Goal: Task Accomplishment & Management: Manage account settings

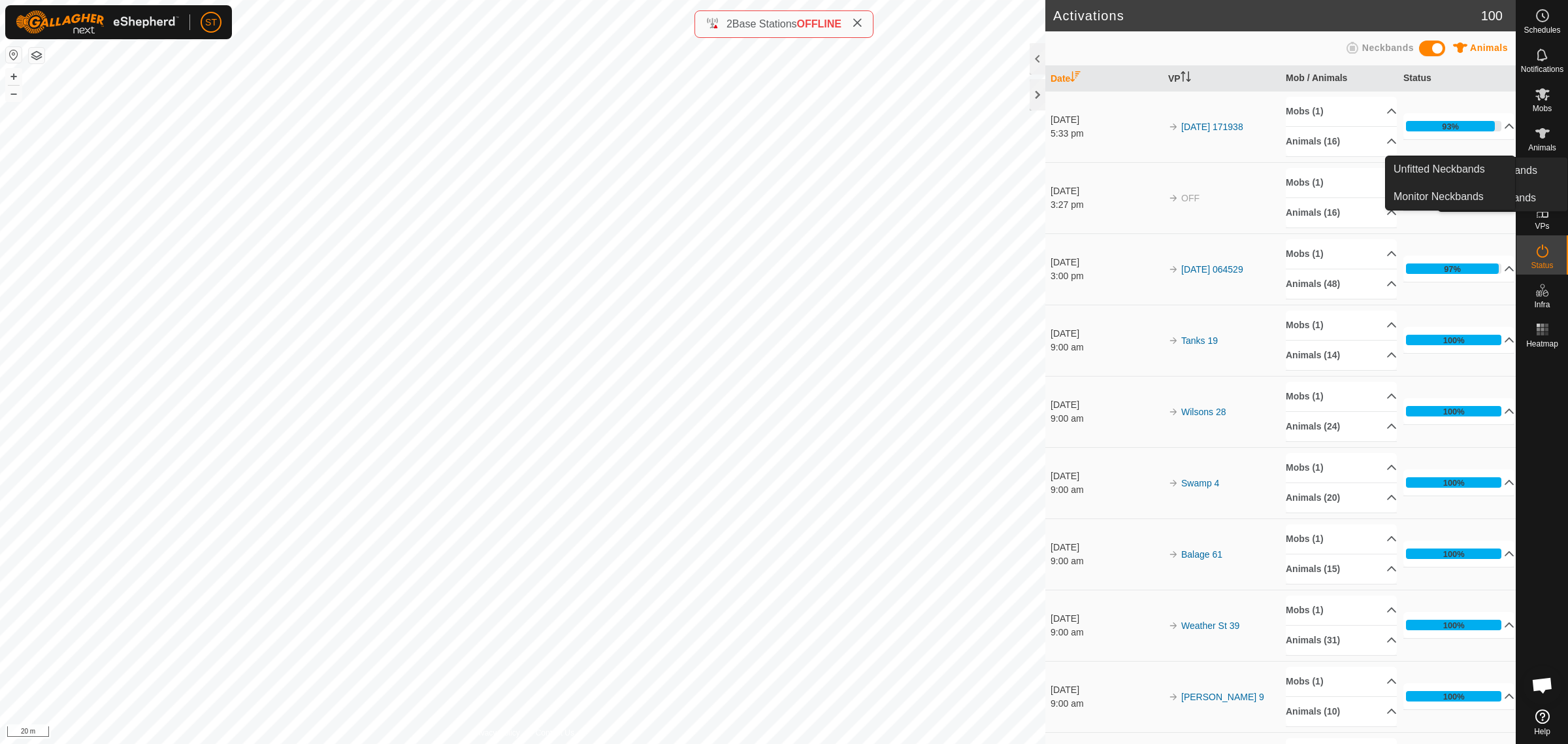
click at [1541, 18] on icon at bounding box center [1543, 15] width 15 height 15
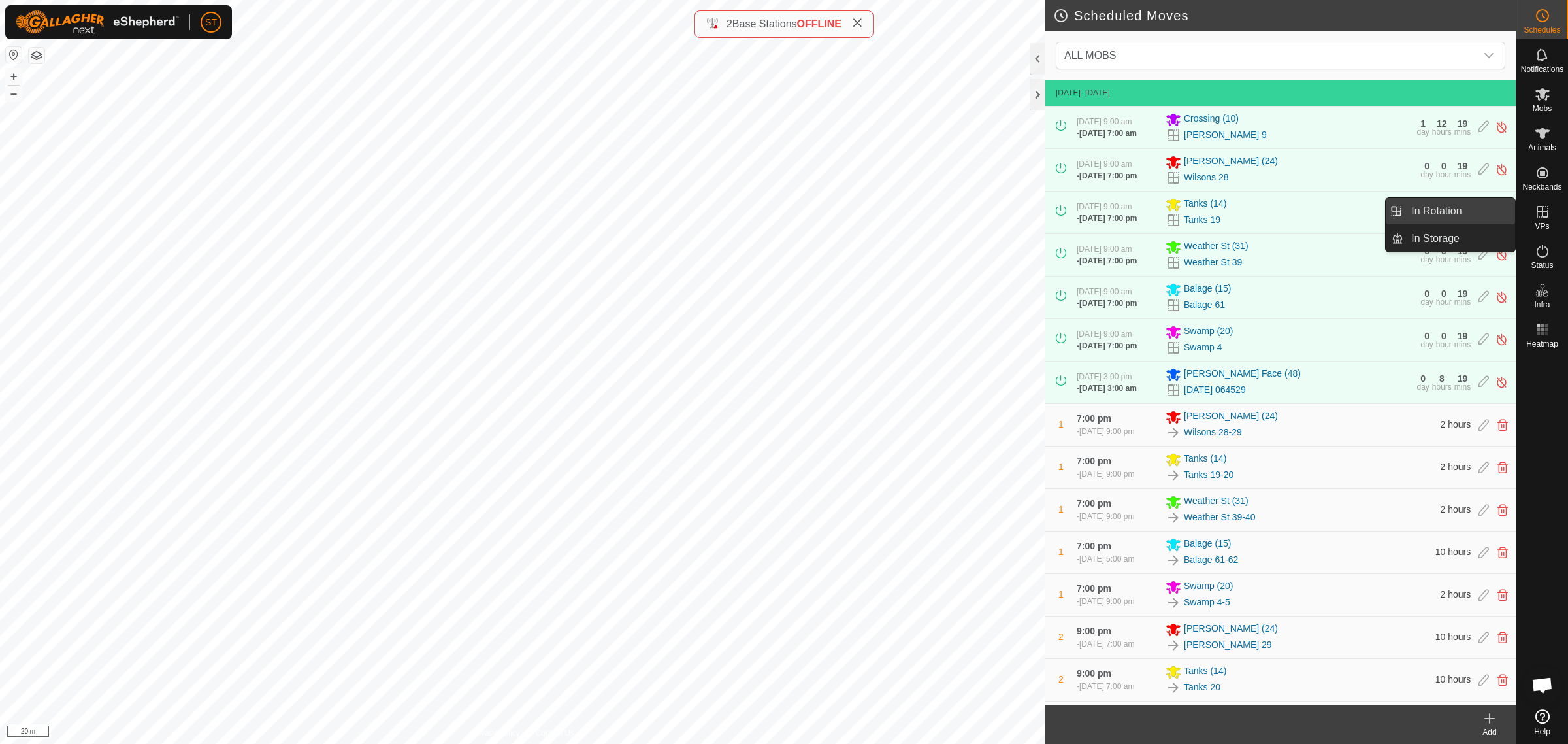
click at [1436, 211] on link "In Rotation" at bounding box center [1459, 211] width 112 height 26
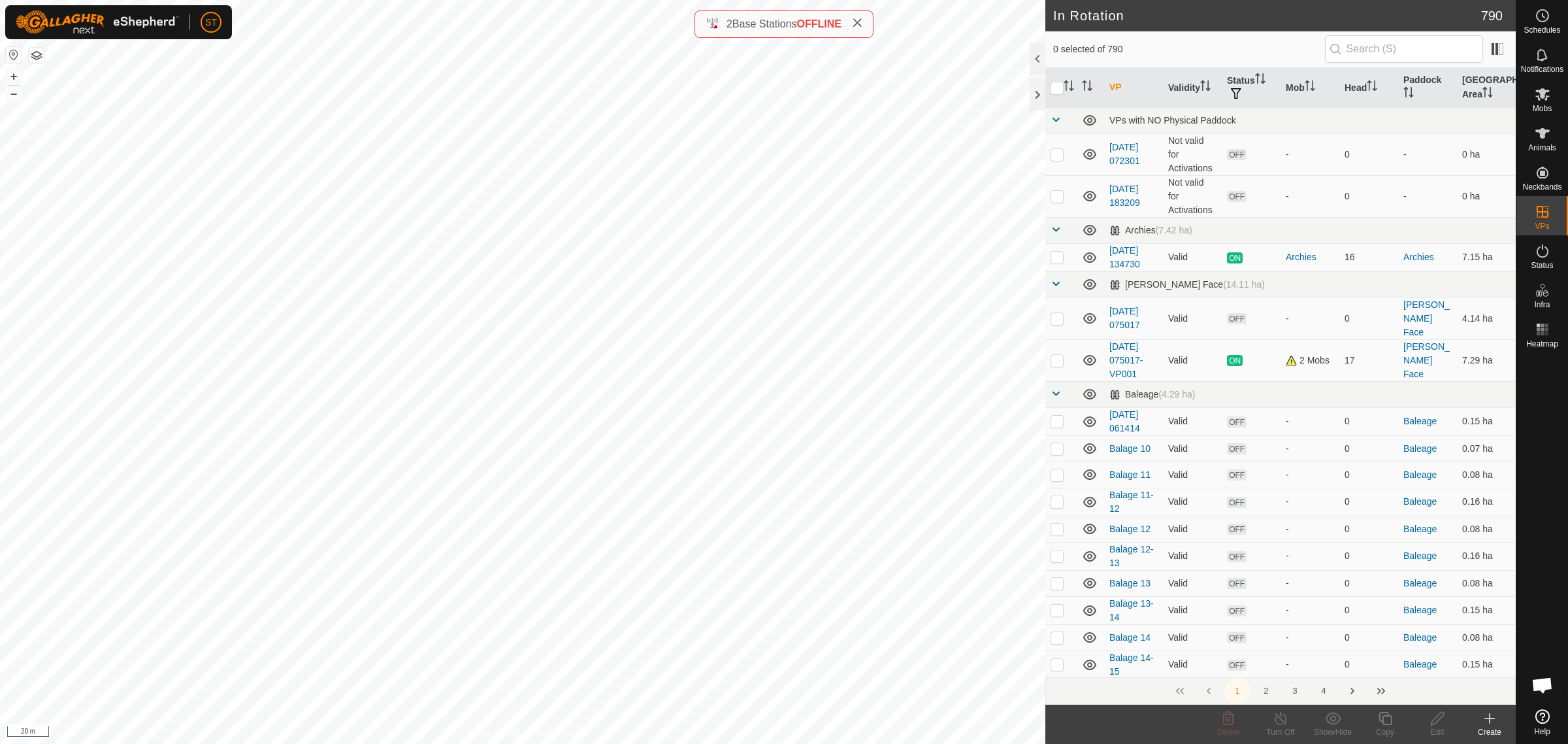
click at [1490, 719] on icon at bounding box center [1489, 719] width 9 height 0
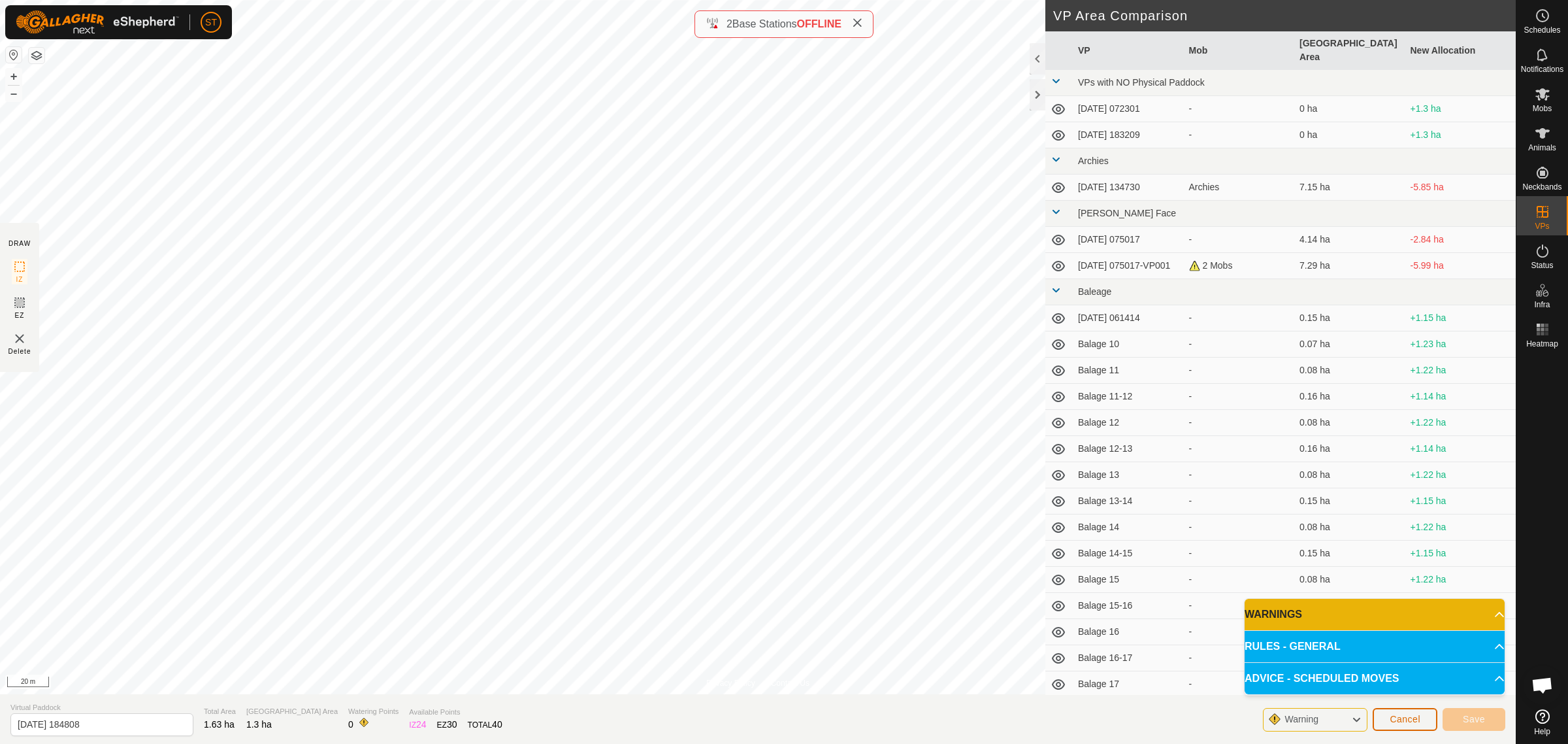
click at [1403, 716] on span "Cancel" at bounding box center [1405, 719] width 31 height 11
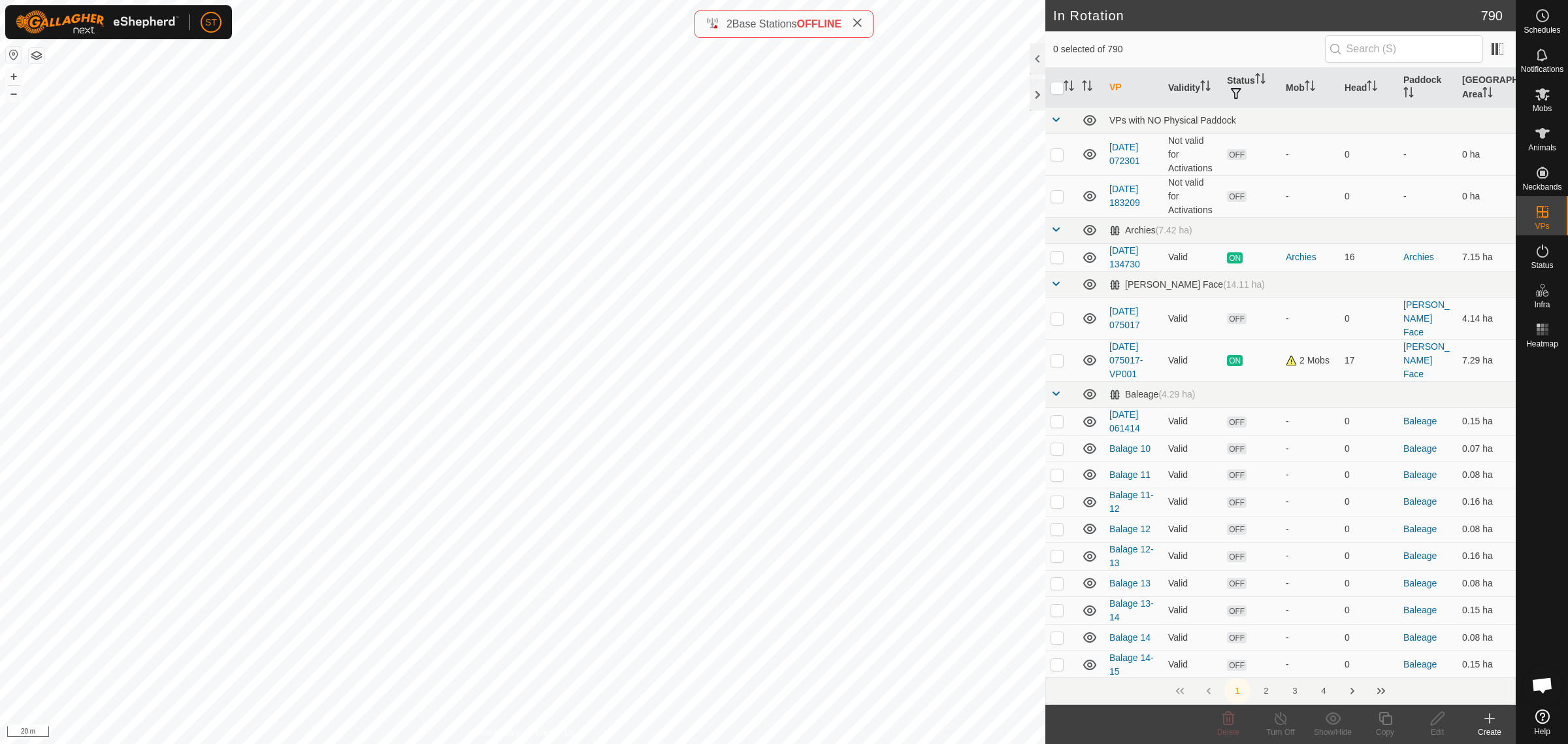
click at [1490, 723] on icon at bounding box center [1489, 718] width 15 height 15
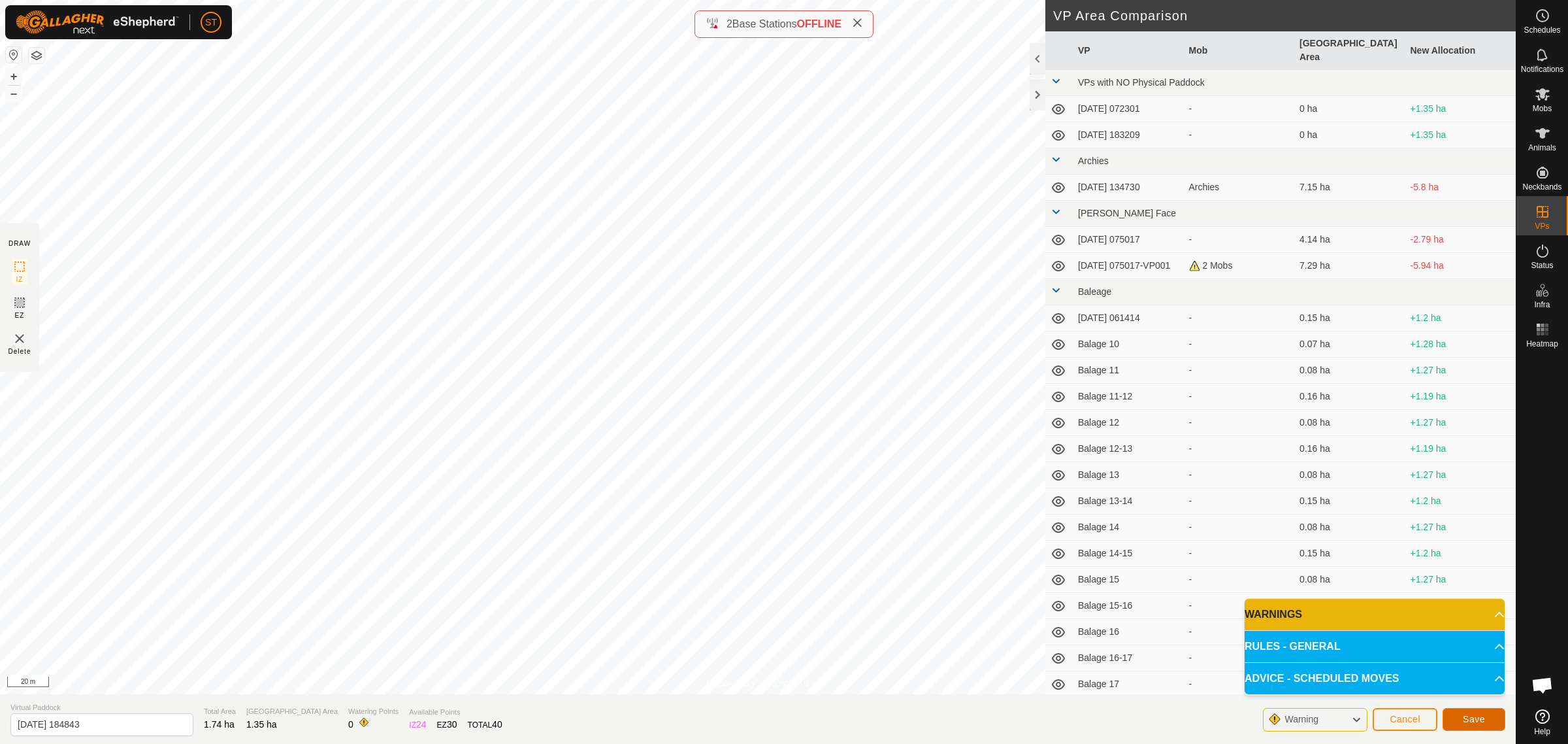
click at [1463, 716] on span "Save" at bounding box center [1474, 719] width 22 height 11
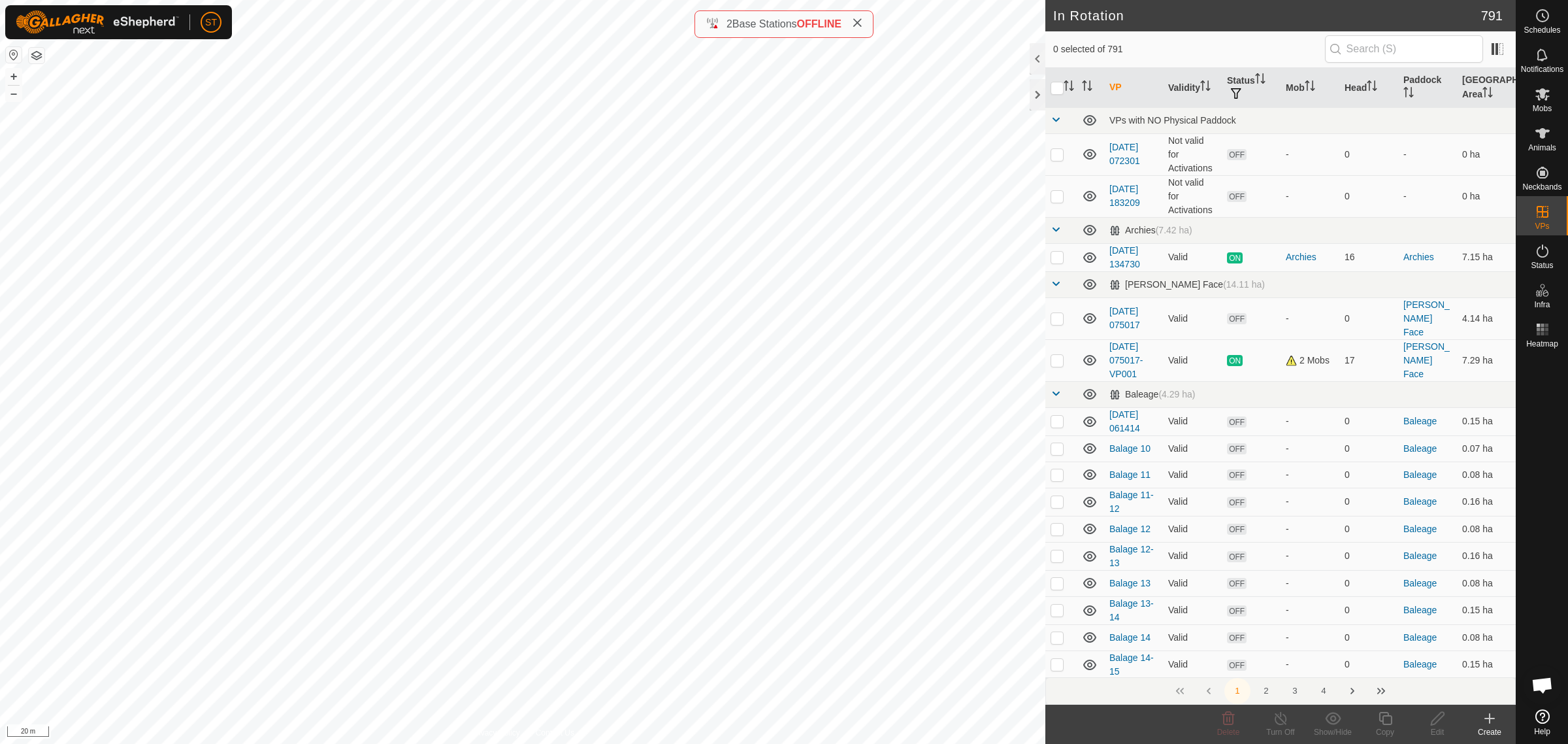
click at [1489, 723] on icon at bounding box center [1489, 718] width 15 height 15
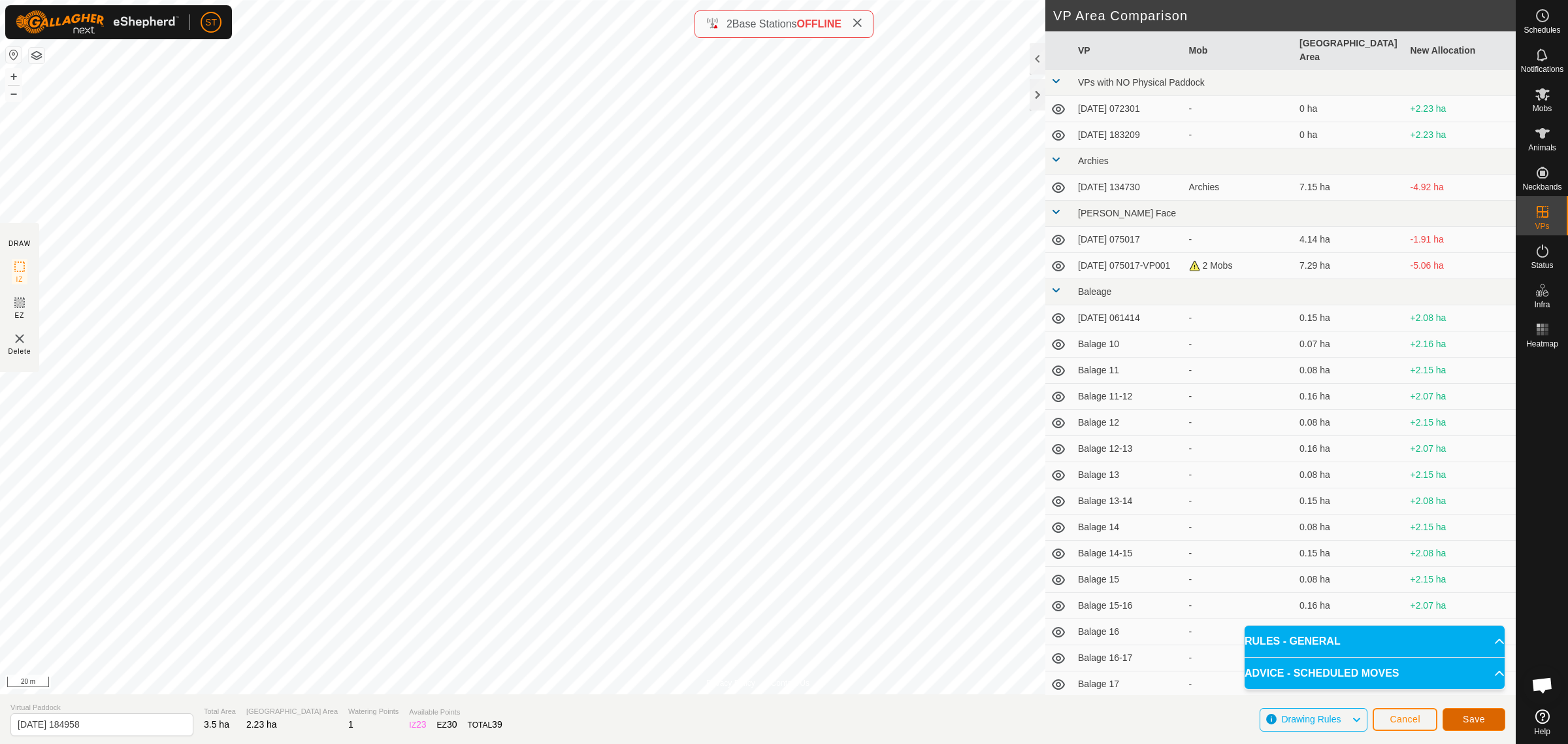
click at [1475, 723] on span "Save" at bounding box center [1474, 719] width 22 height 11
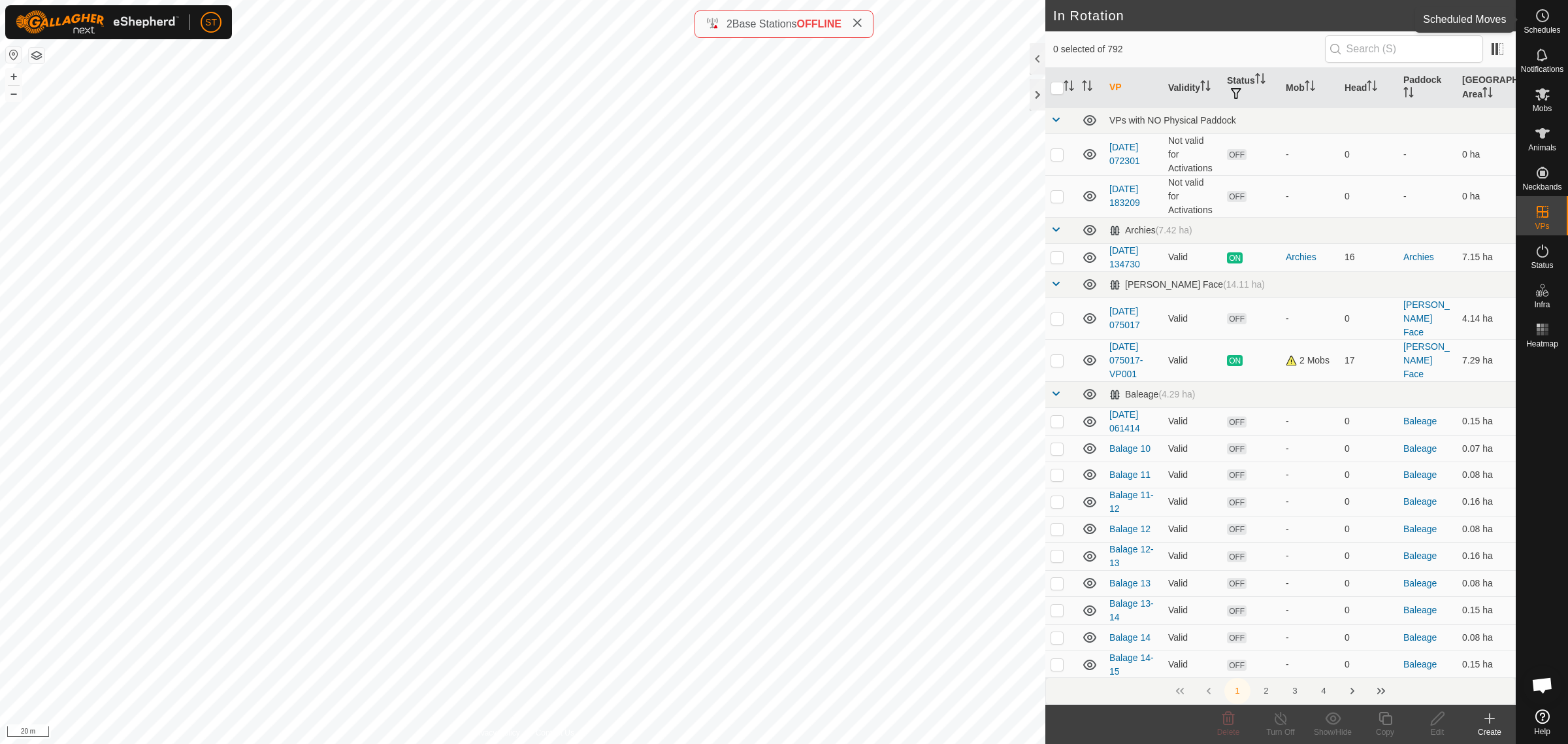
click at [1546, 20] on circle at bounding box center [1542, 15] width 12 height 12
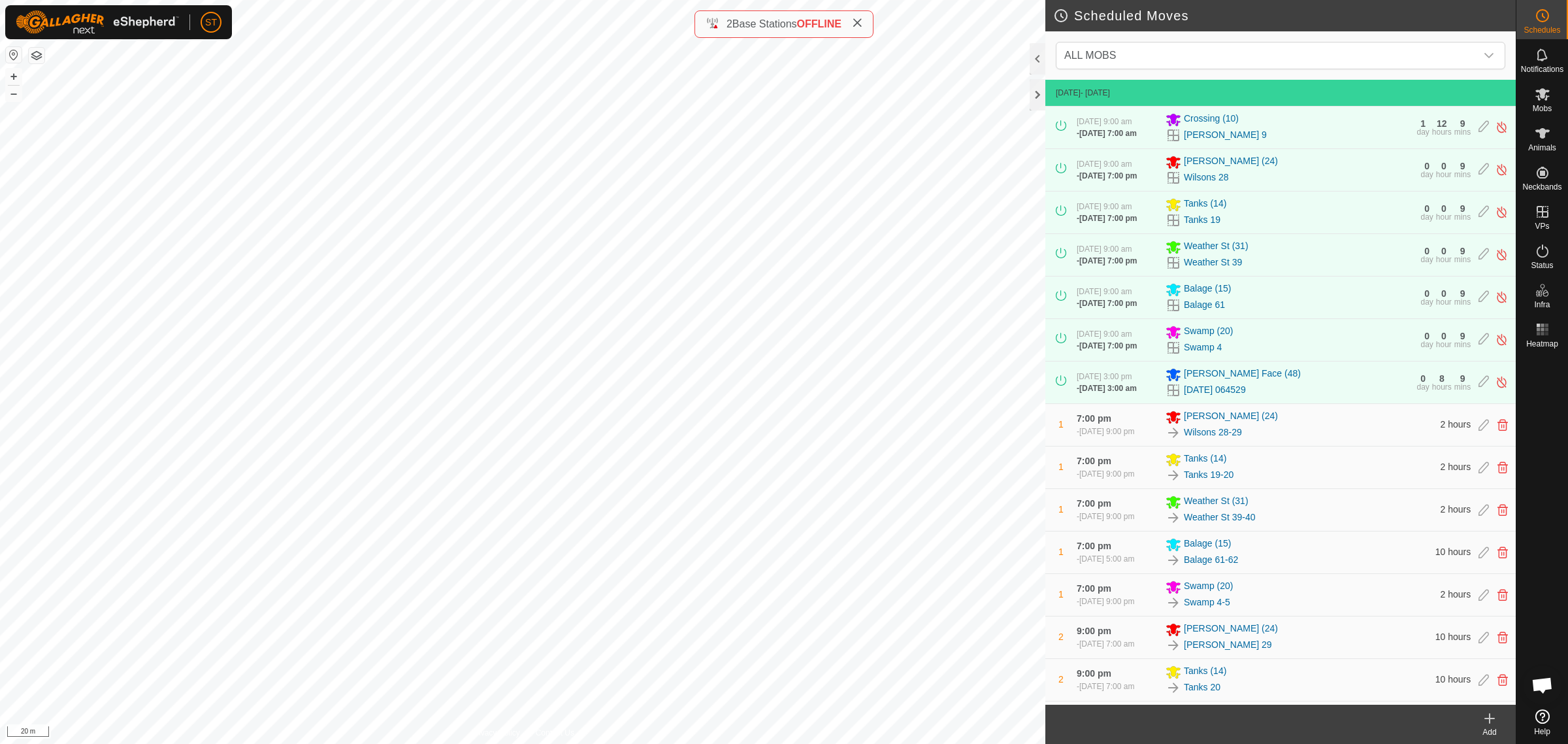
click at [1489, 722] on icon at bounding box center [1489, 718] width 0 height 9
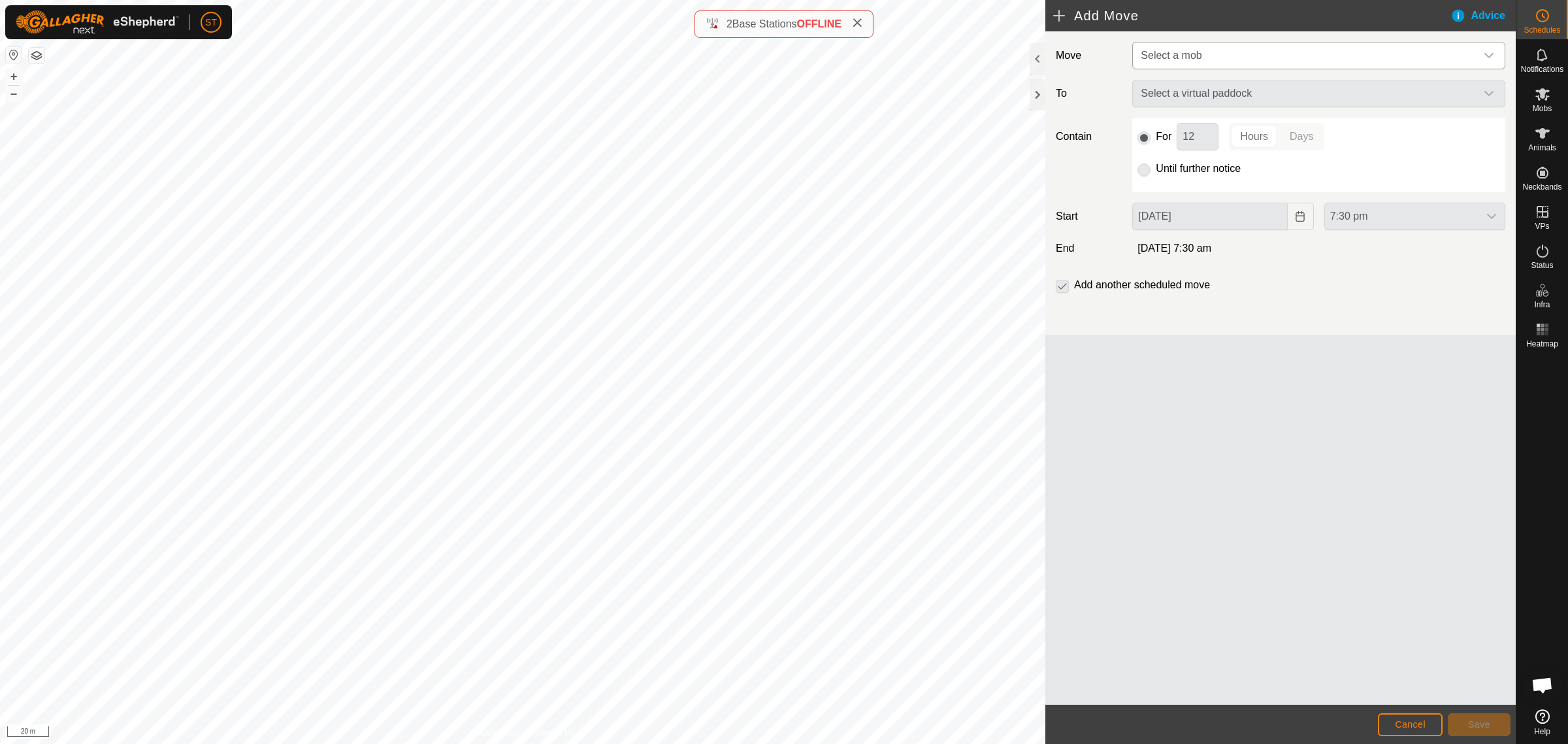
click at [1495, 53] on div "dropdown trigger" at bounding box center [1489, 55] width 26 height 26
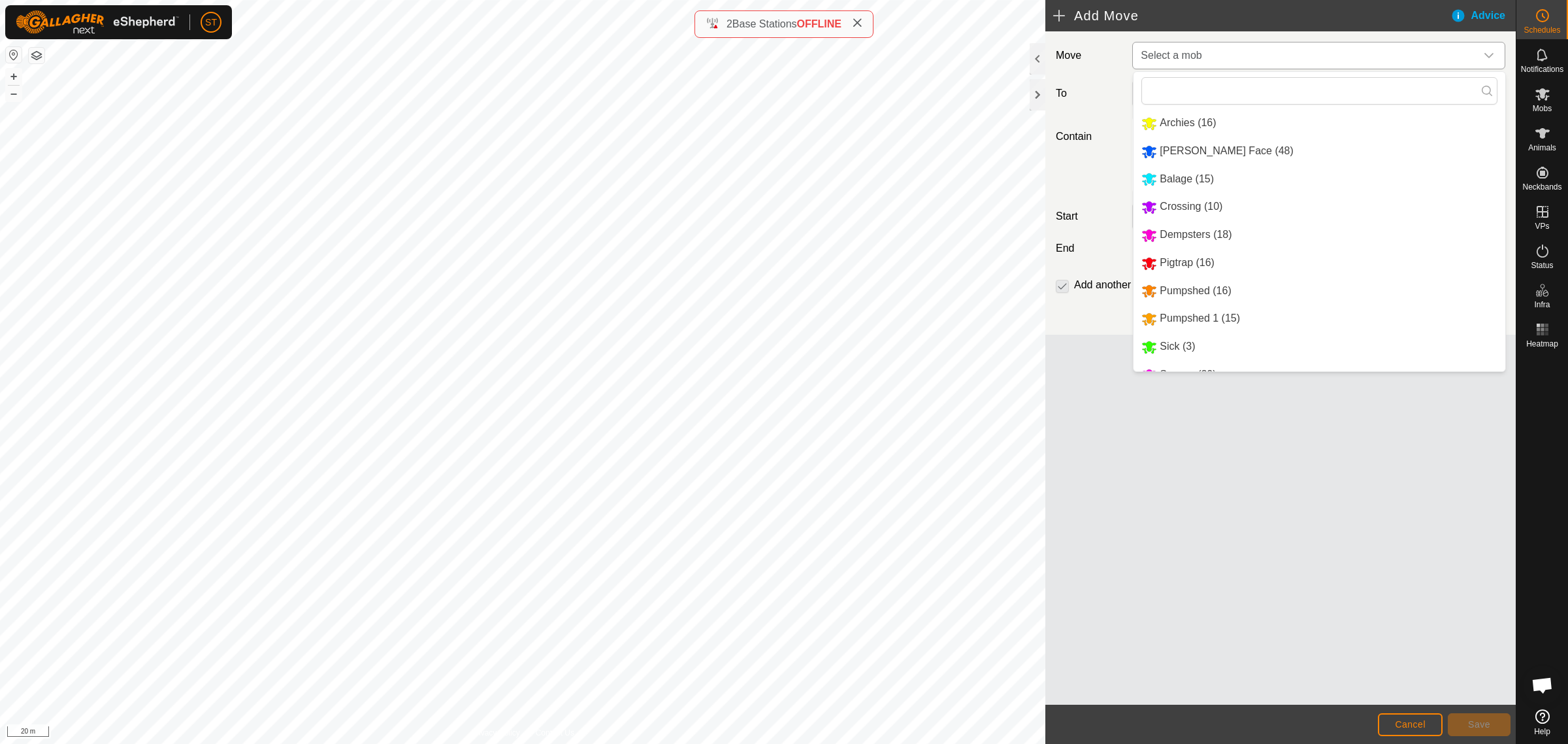
click at [1207, 154] on li "Ashway Face (48)" at bounding box center [1319, 151] width 372 height 27
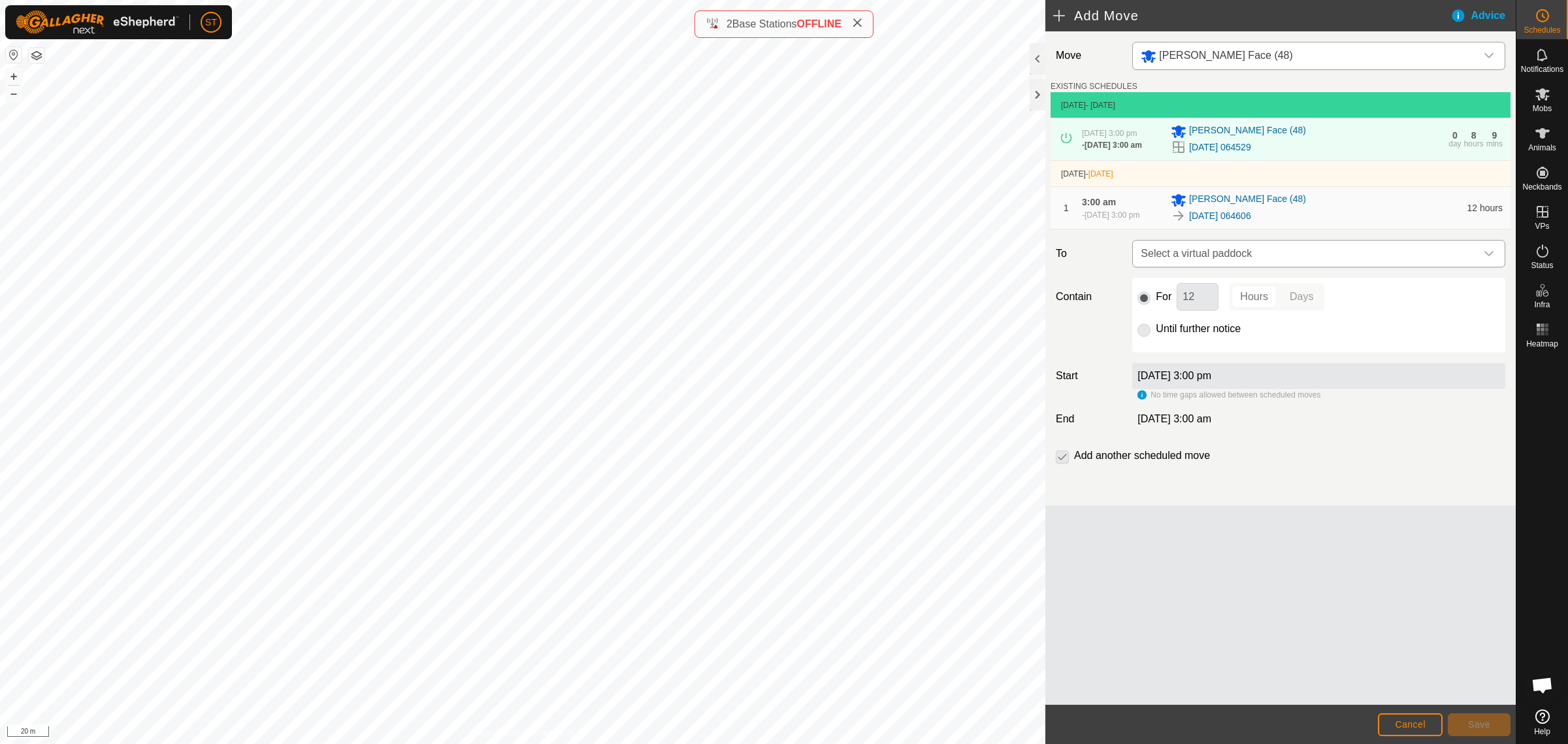
click at [1488, 257] on icon "dropdown trigger" at bounding box center [1489, 253] width 11 height 11
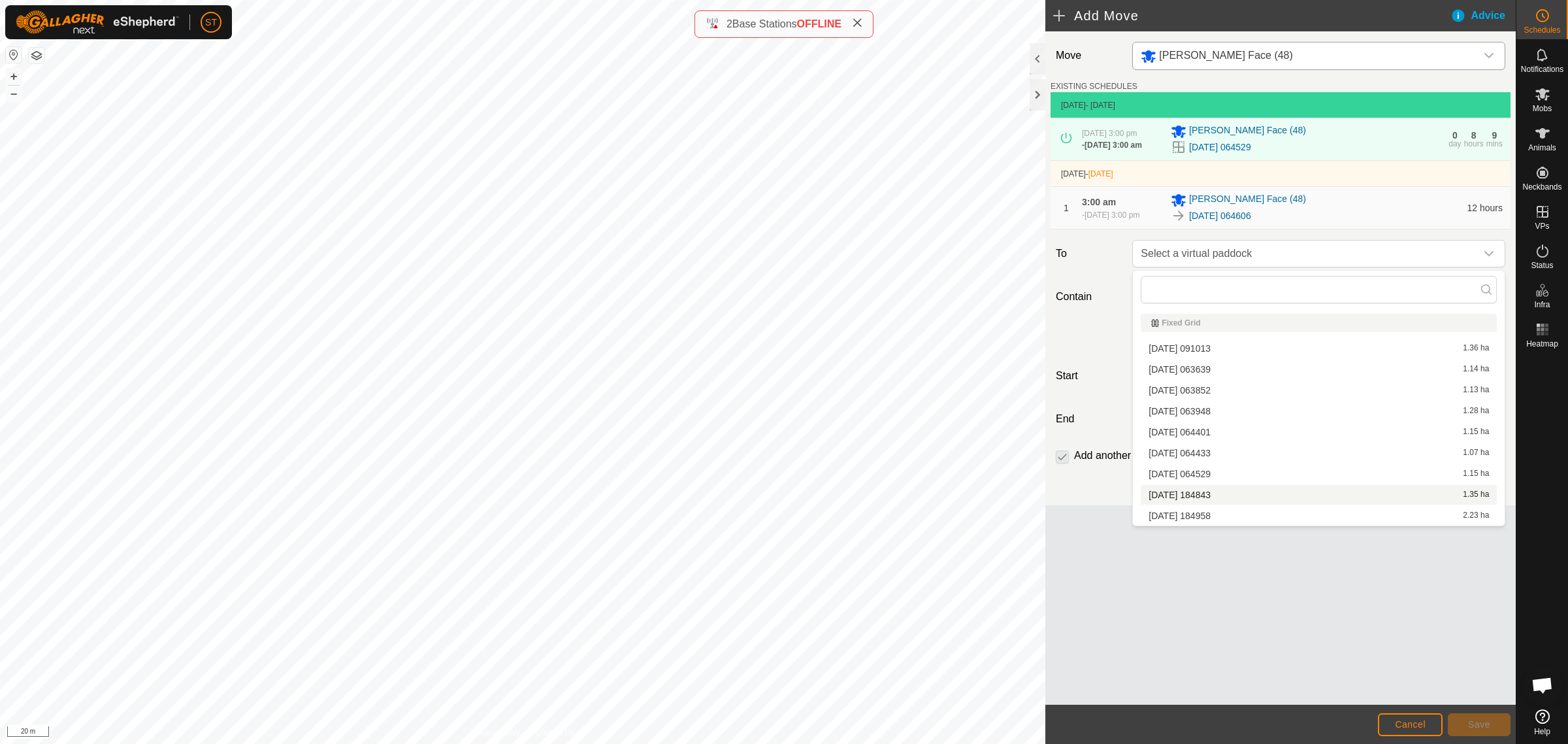
click at [1196, 494] on li "2025-10-08 184843 1.35 ha" at bounding box center [1318, 495] width 356 height 20
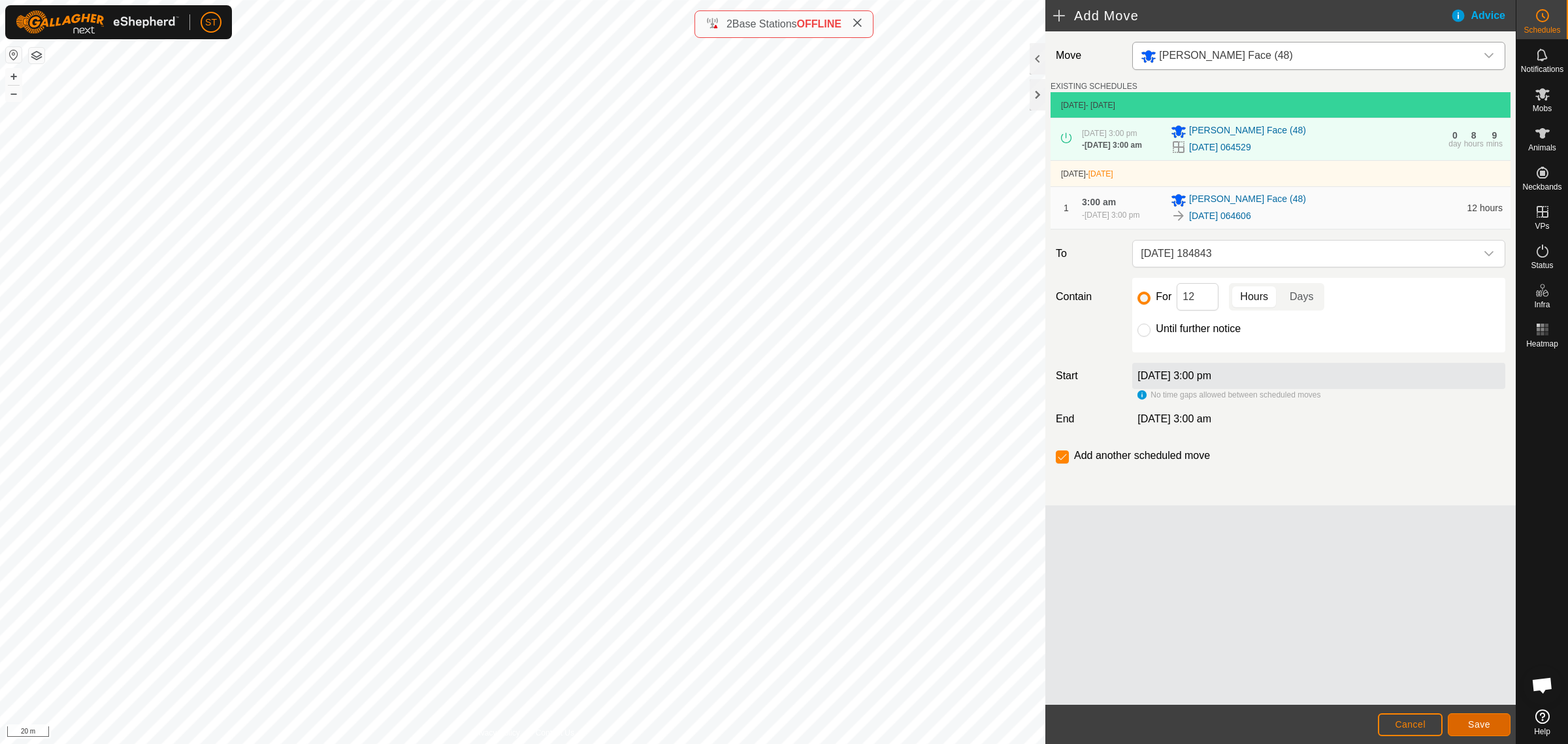
click at [1483, 726] on span "Save" at bounding box center [1479, 724] width 22 height 11
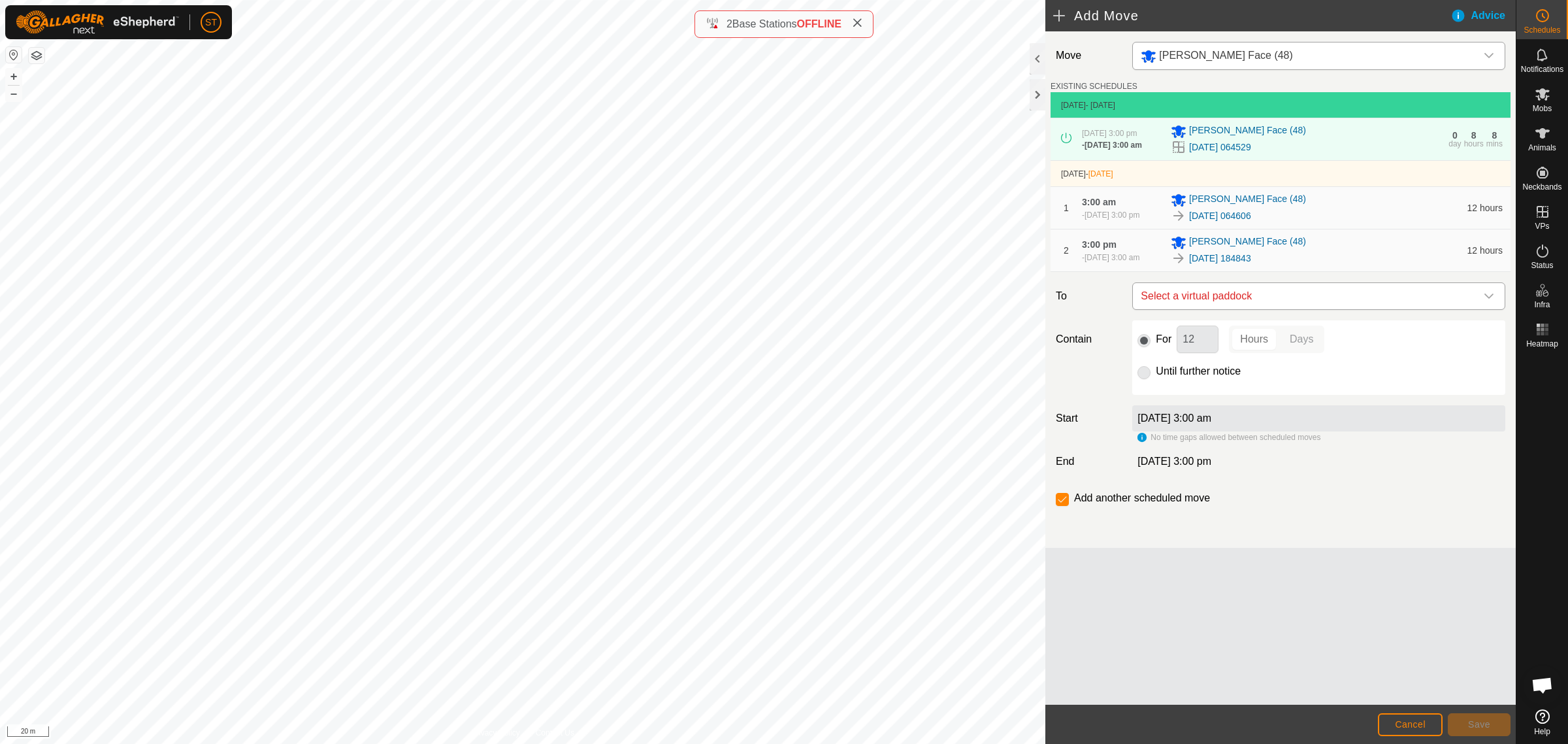
click at [1491, 296] on icon "dropdown trigger" at bounding box center [1489, 295] width 9 height 5
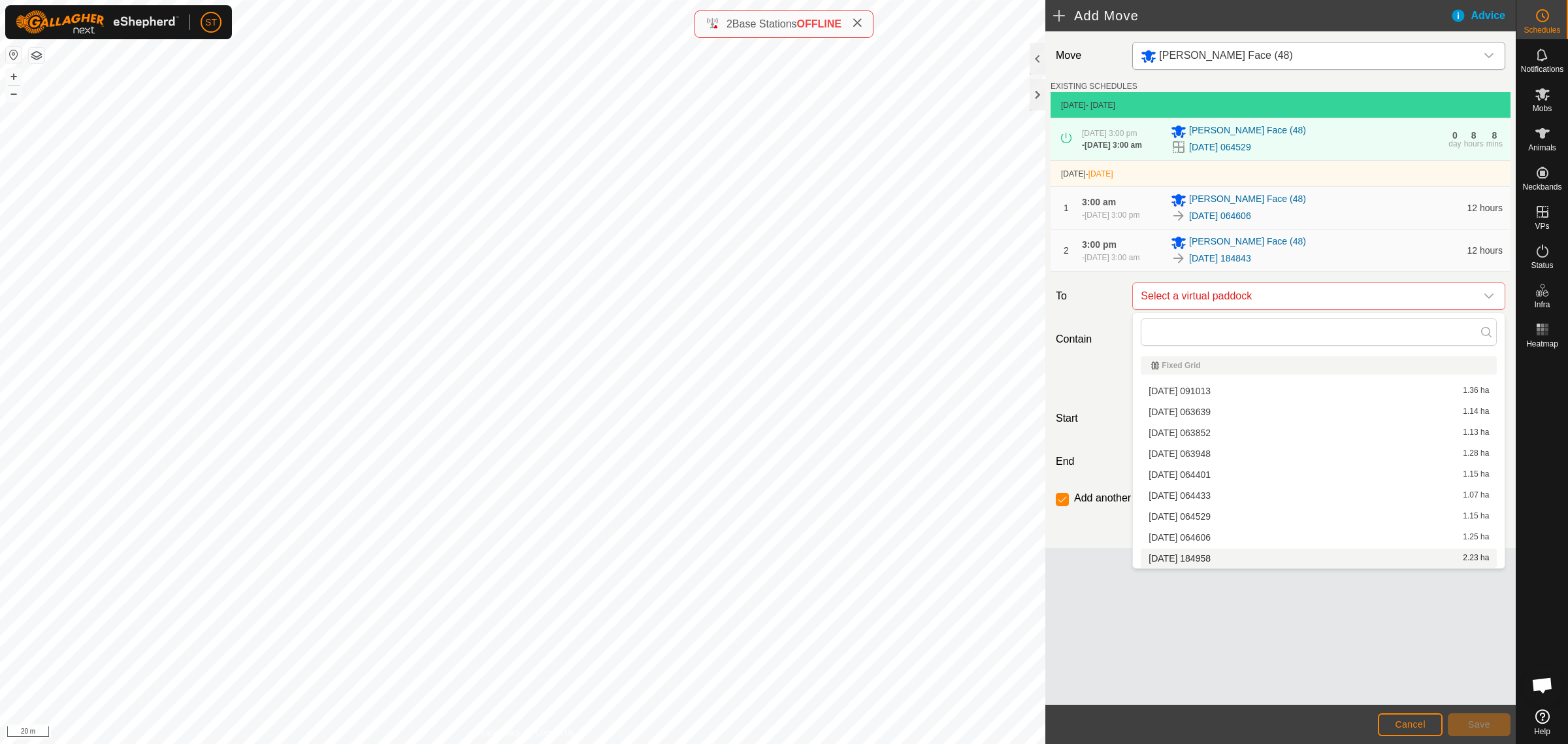
click at [1187, 556] on li "2025-10-08 184958 2.23 ha" at bounding box center [1318, 558] width 356 height 20
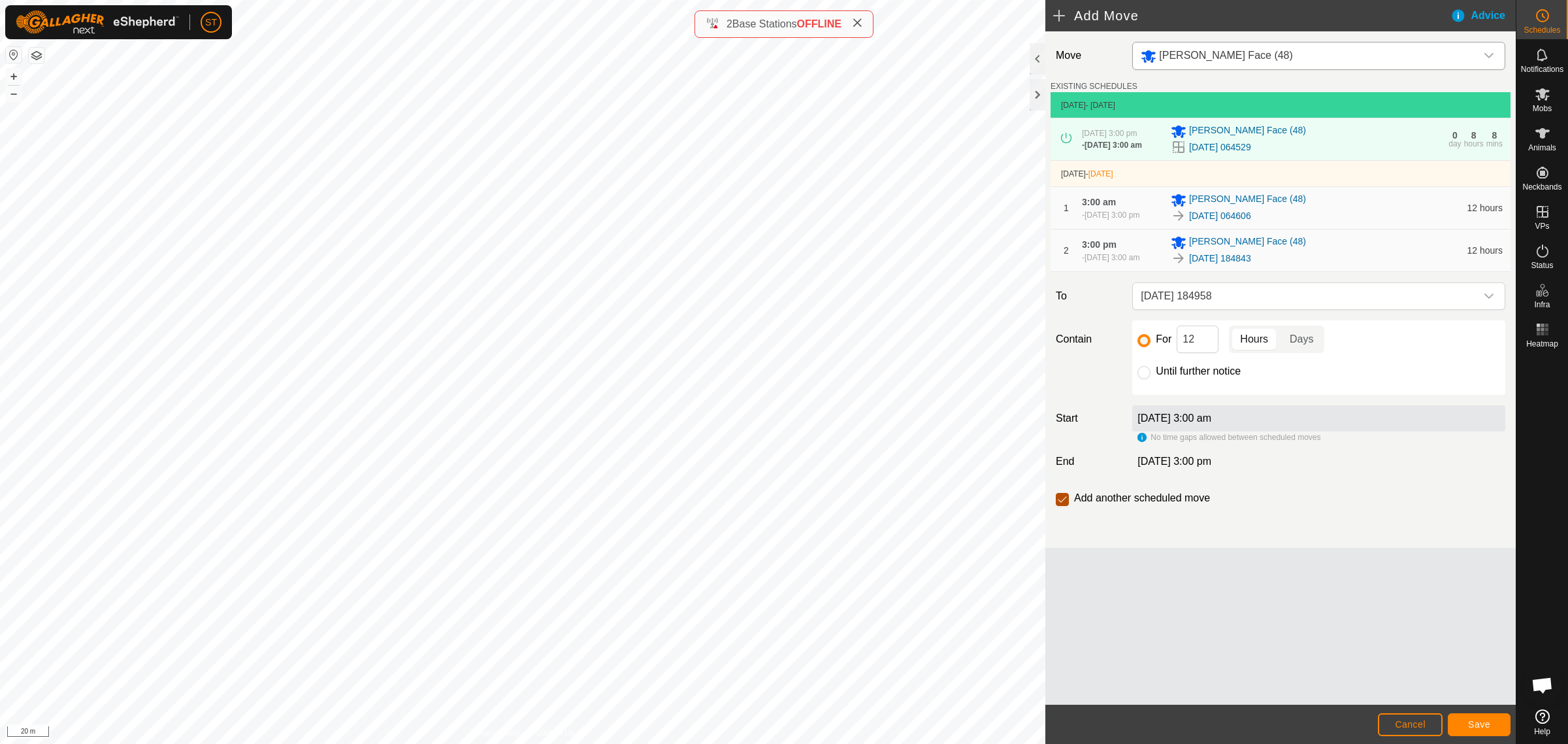
click at [1062, 505] on input "checkbox" at bounding box center [1062, 499] width 13 height 13
checkbox input "false"
click at [1468, 727] on span "Save" at bounding box center [1479, 724] width 22 height 11
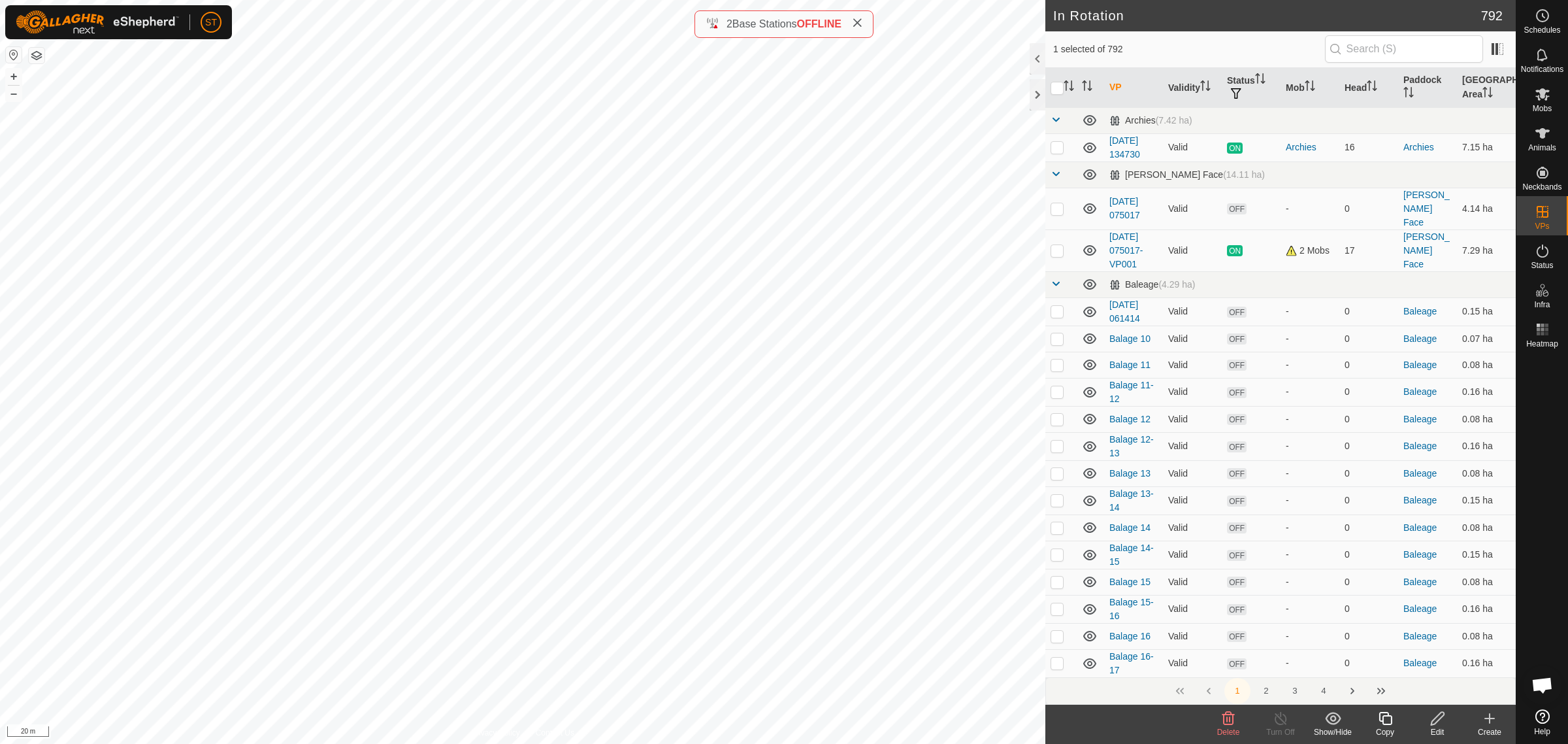
click at [1229, 717] on icon at bounding box center [1228, 718] width 15 height 15
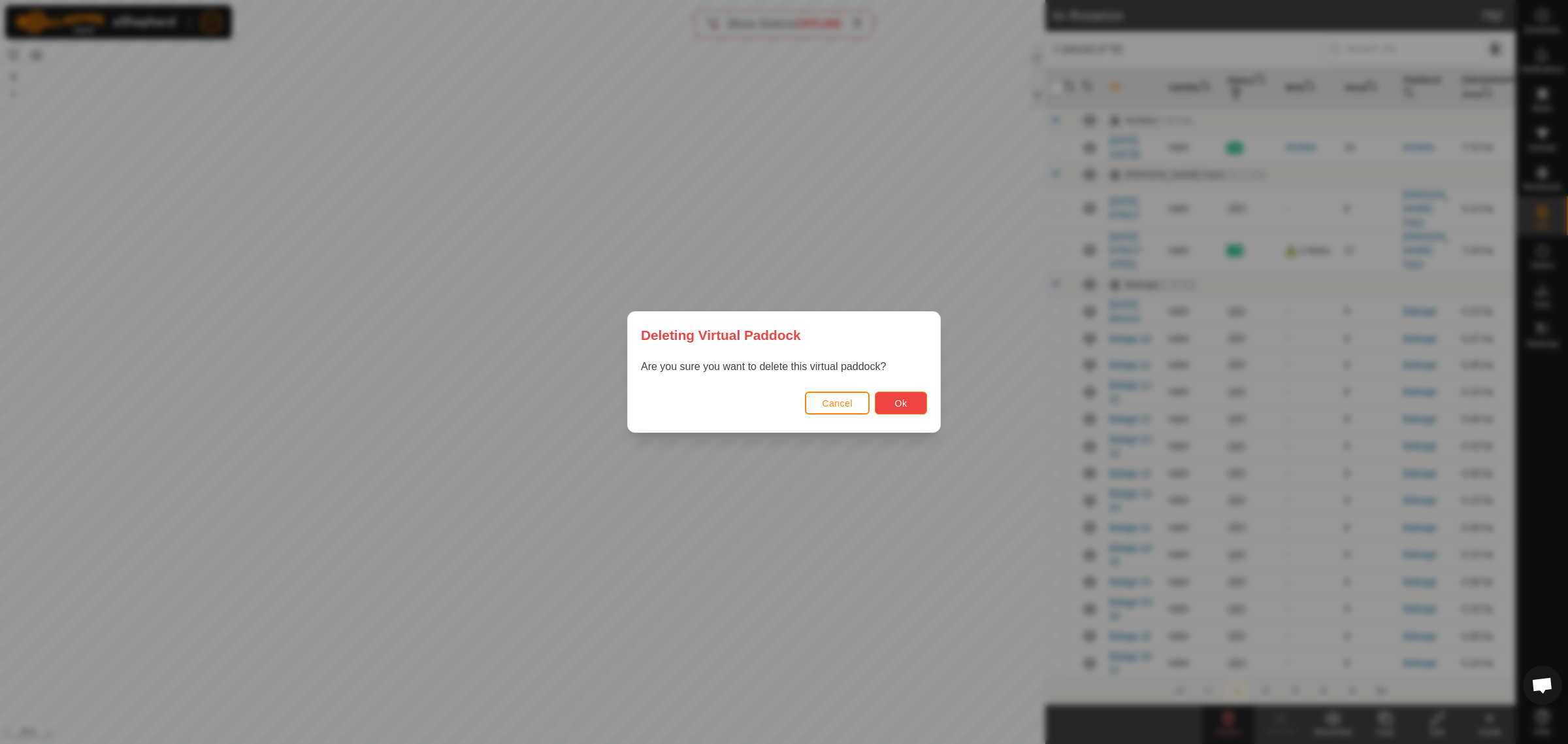
click at [893, 409] on button "Ok" at bounding box center [901, 403] width 52 height 23
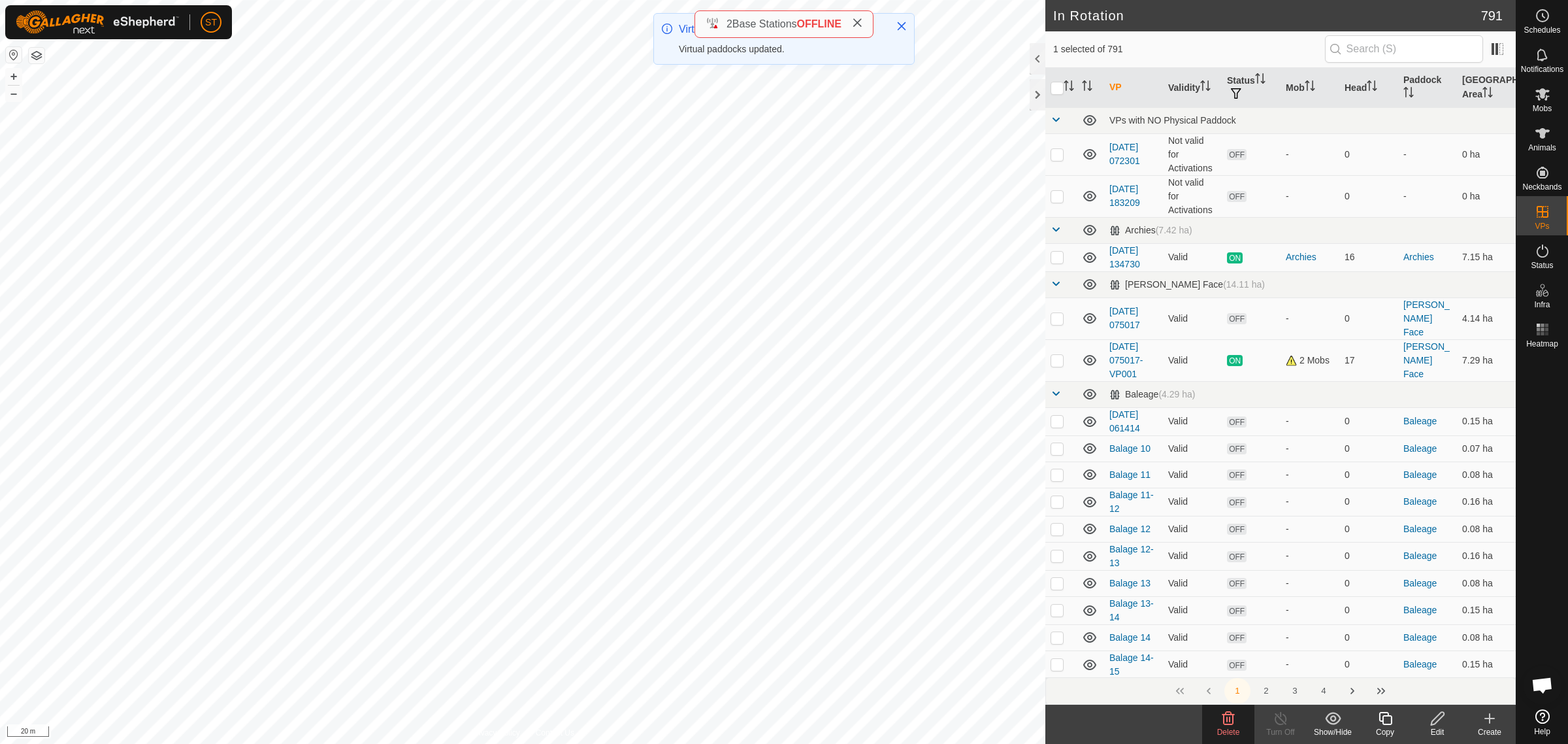
click at [1227, 720] on icon at bounding box center [1229, 718] width 13 height 13
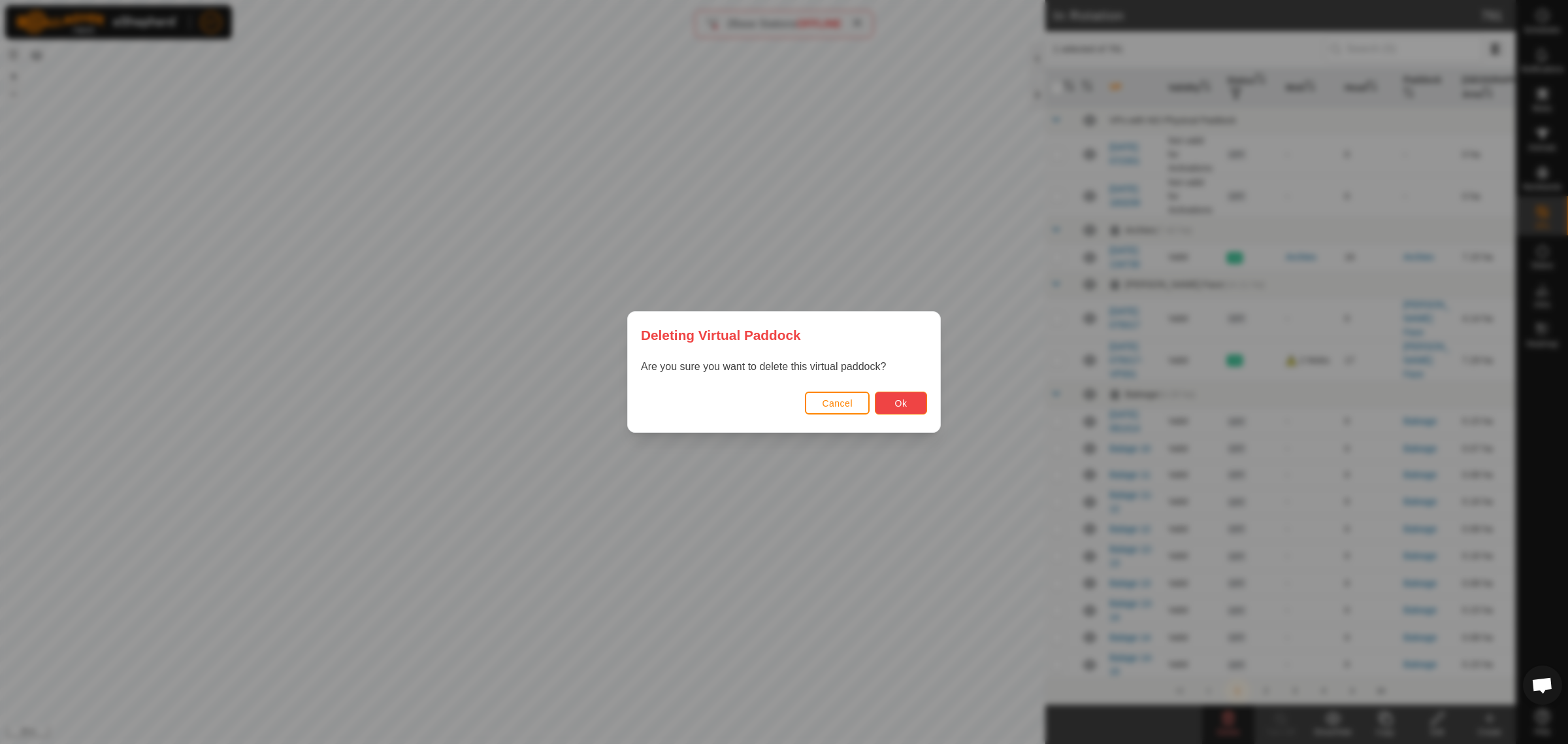
click at [886, 400] on button "Ok" at bounding box center [901, 403] width 52 height 23
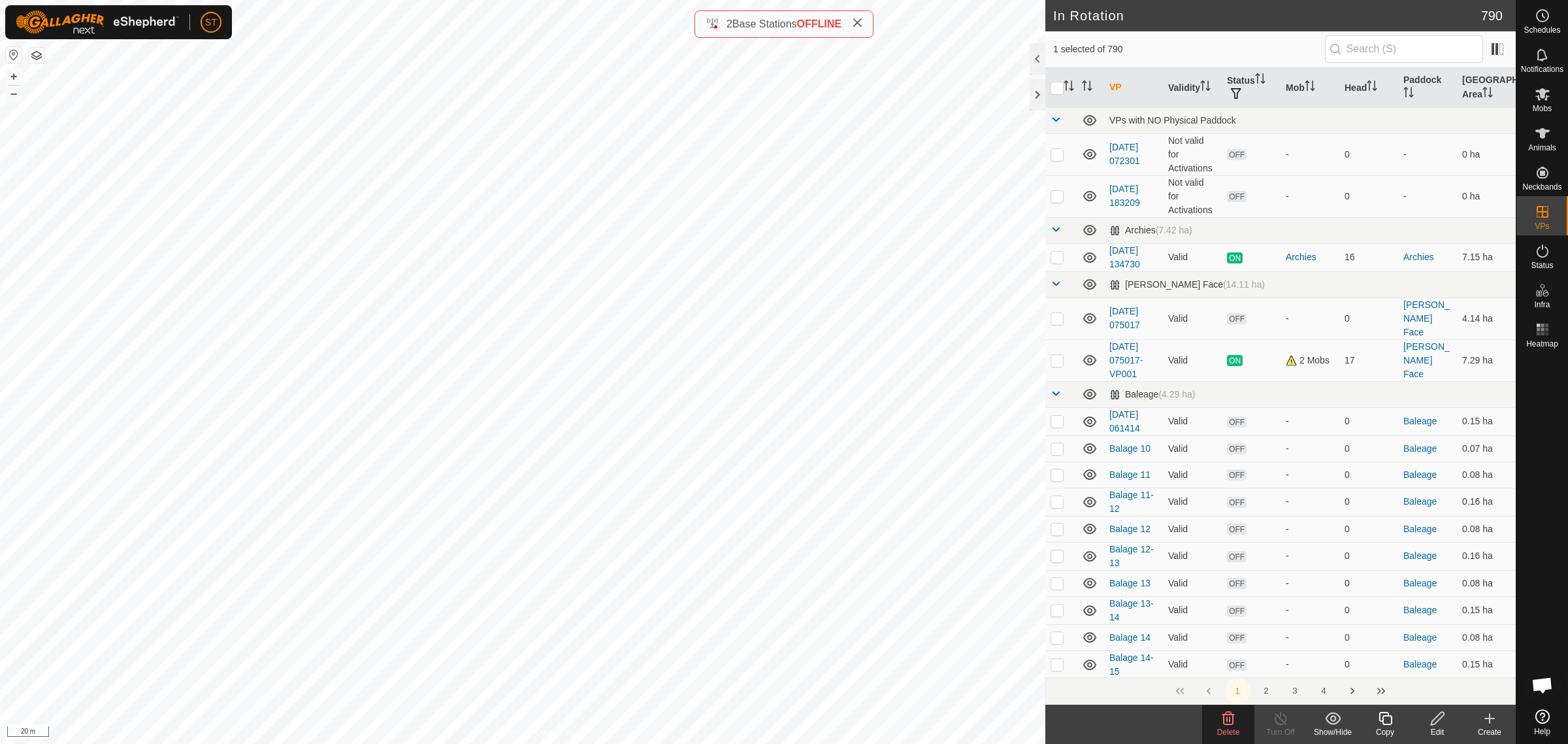
click at [1227, 719] on icon at bounding box center [1229, 718] width 13 height 13
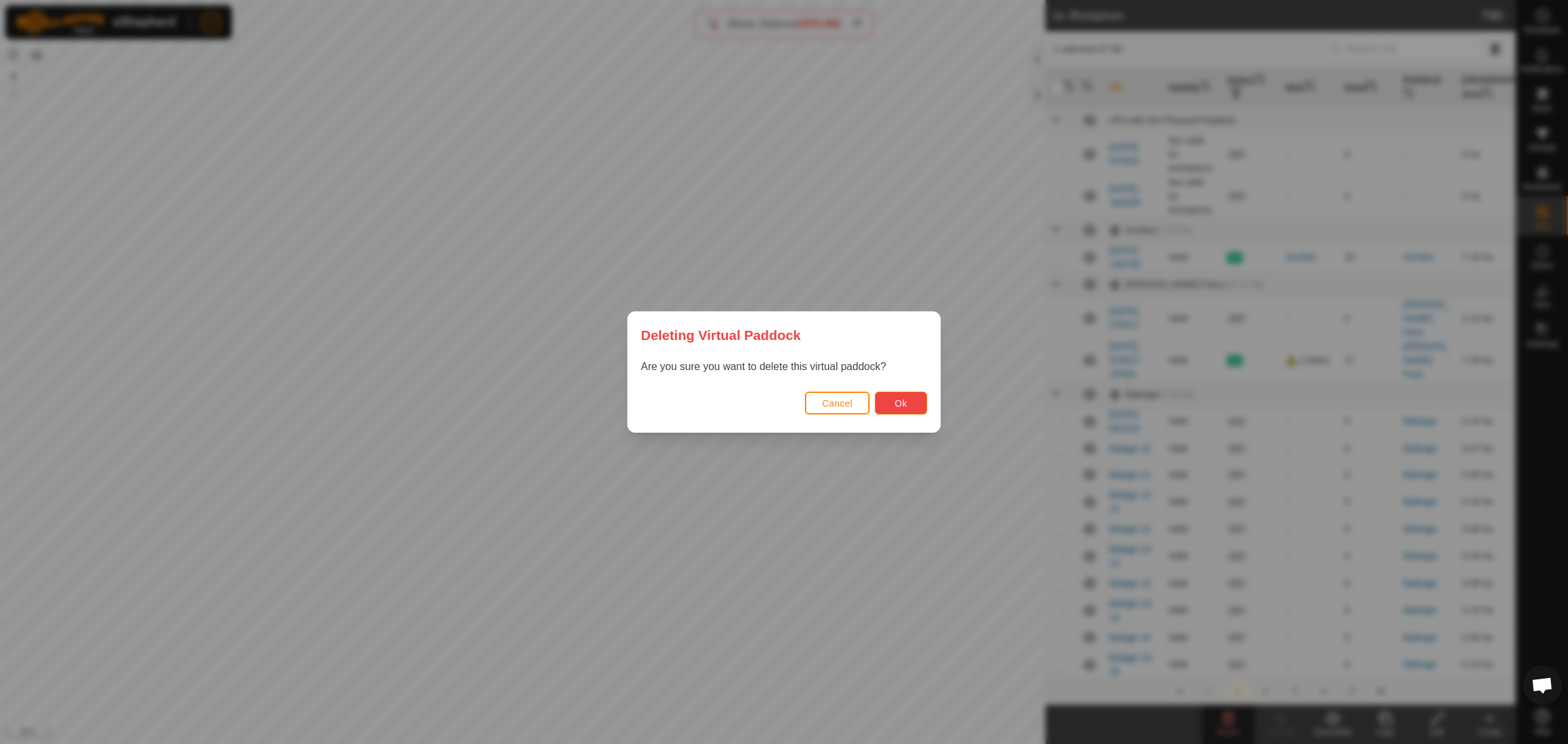
click at [903, 399] on span "Ok" at bounding box center [902, 403] width 13 height 11
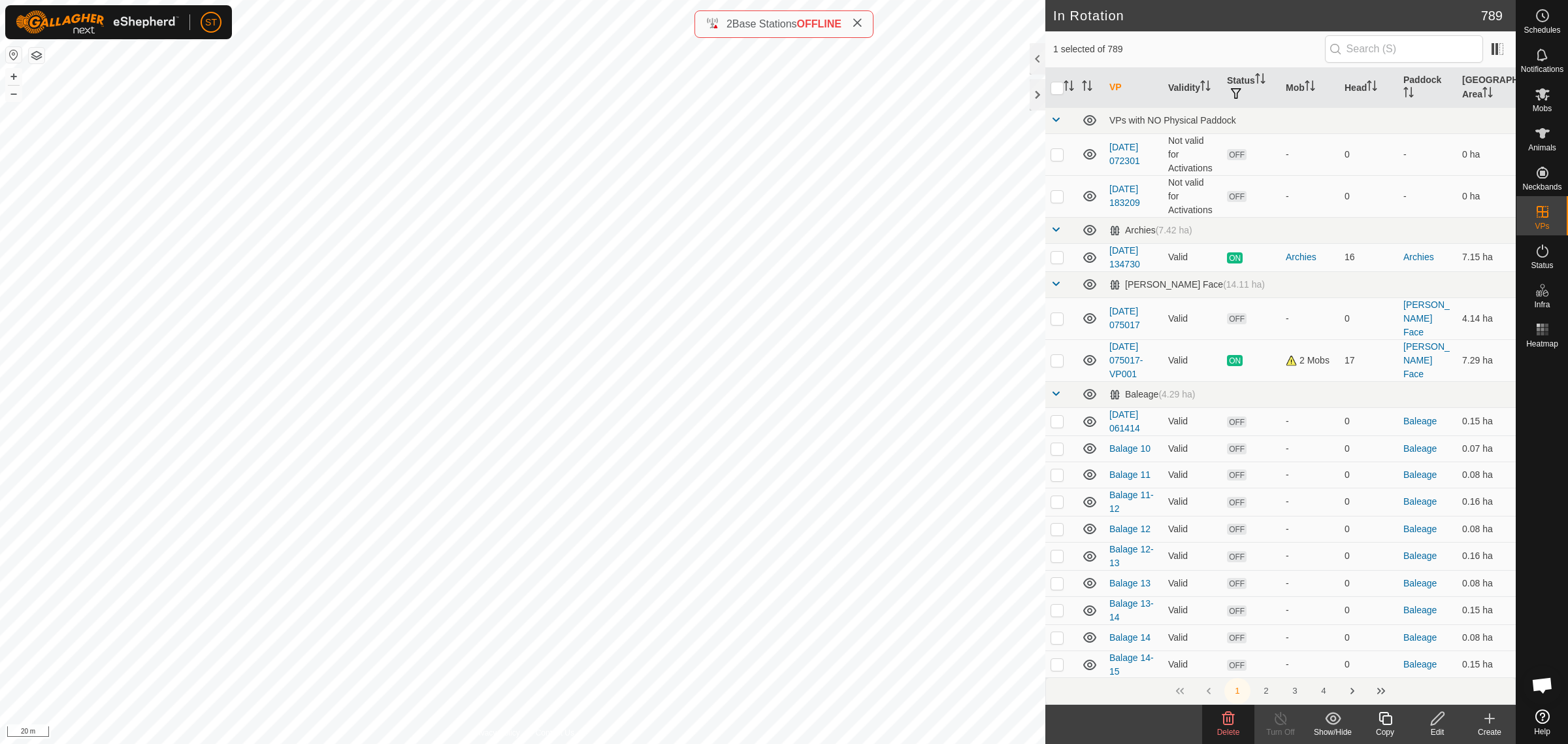
click at [1224, 719] on icon at bounding box center [1229, 718] width 13 height 13
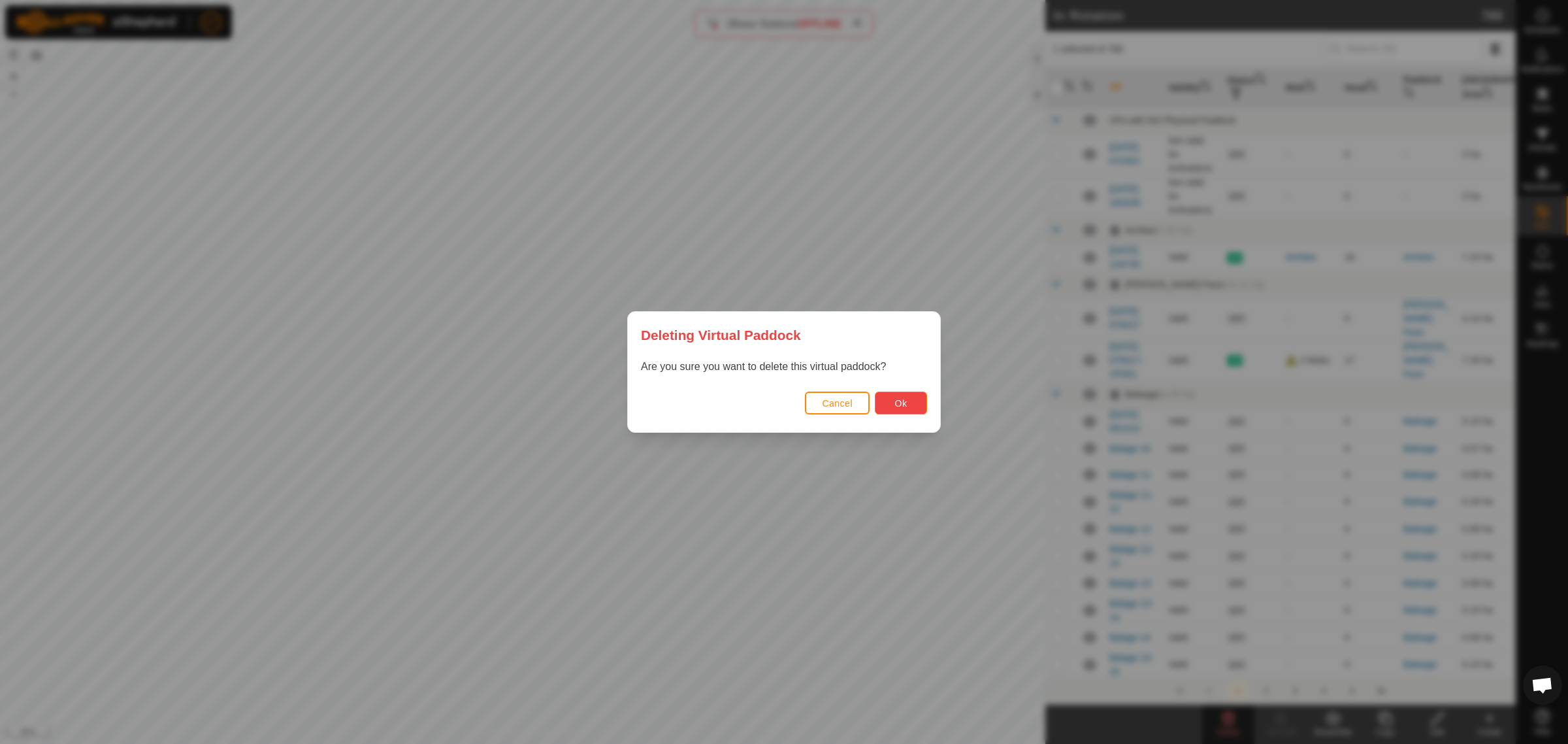
click at [902, 399] on span "Ok" at bounding box center [902, 403] width 13 height 11
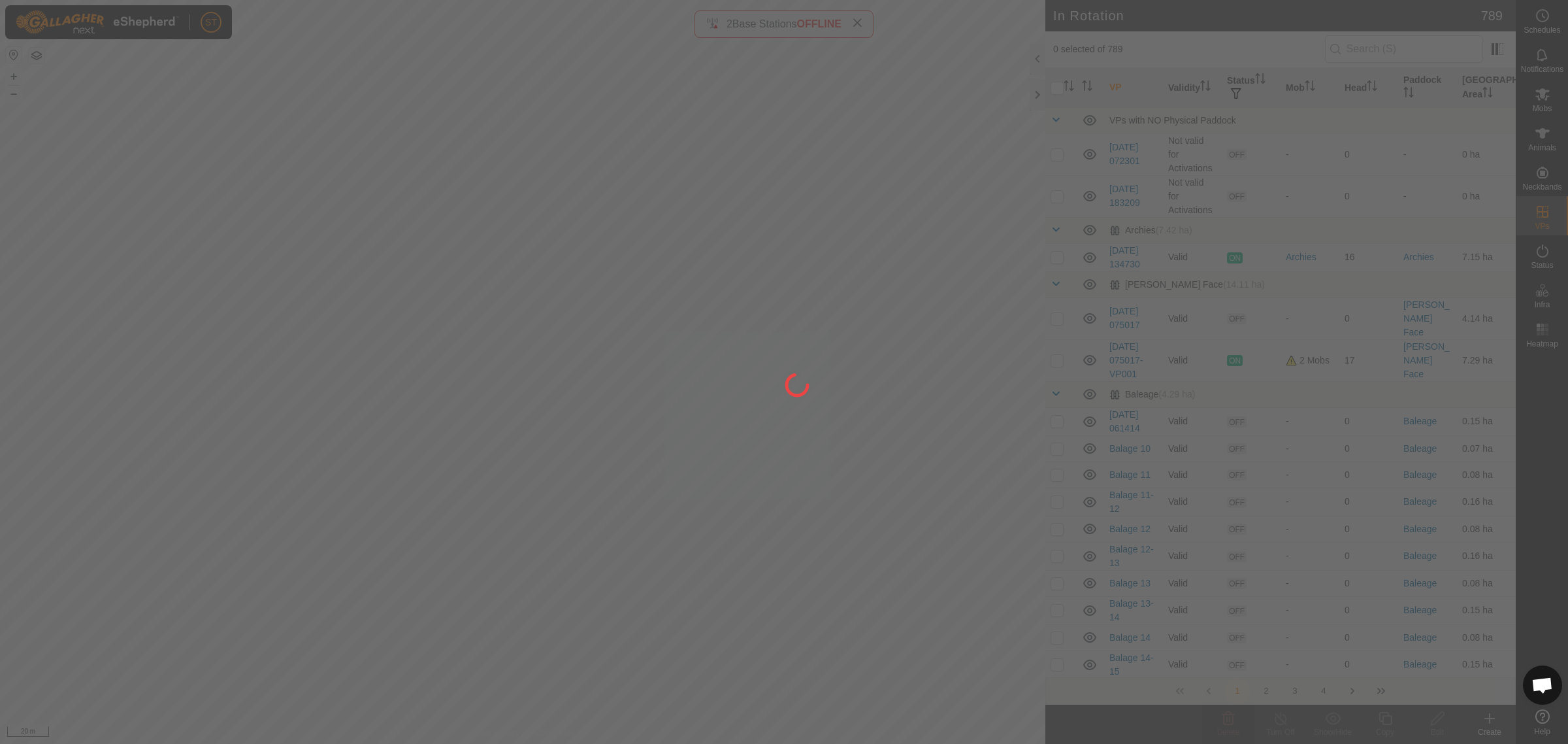
drag, startPoint x: 644, startPoint y: 560, endPoint x: 704, endPoint y: 528, distance: 68.0
click at [704, 528] on div at bounding box center [784, 372] width 1568 height 744
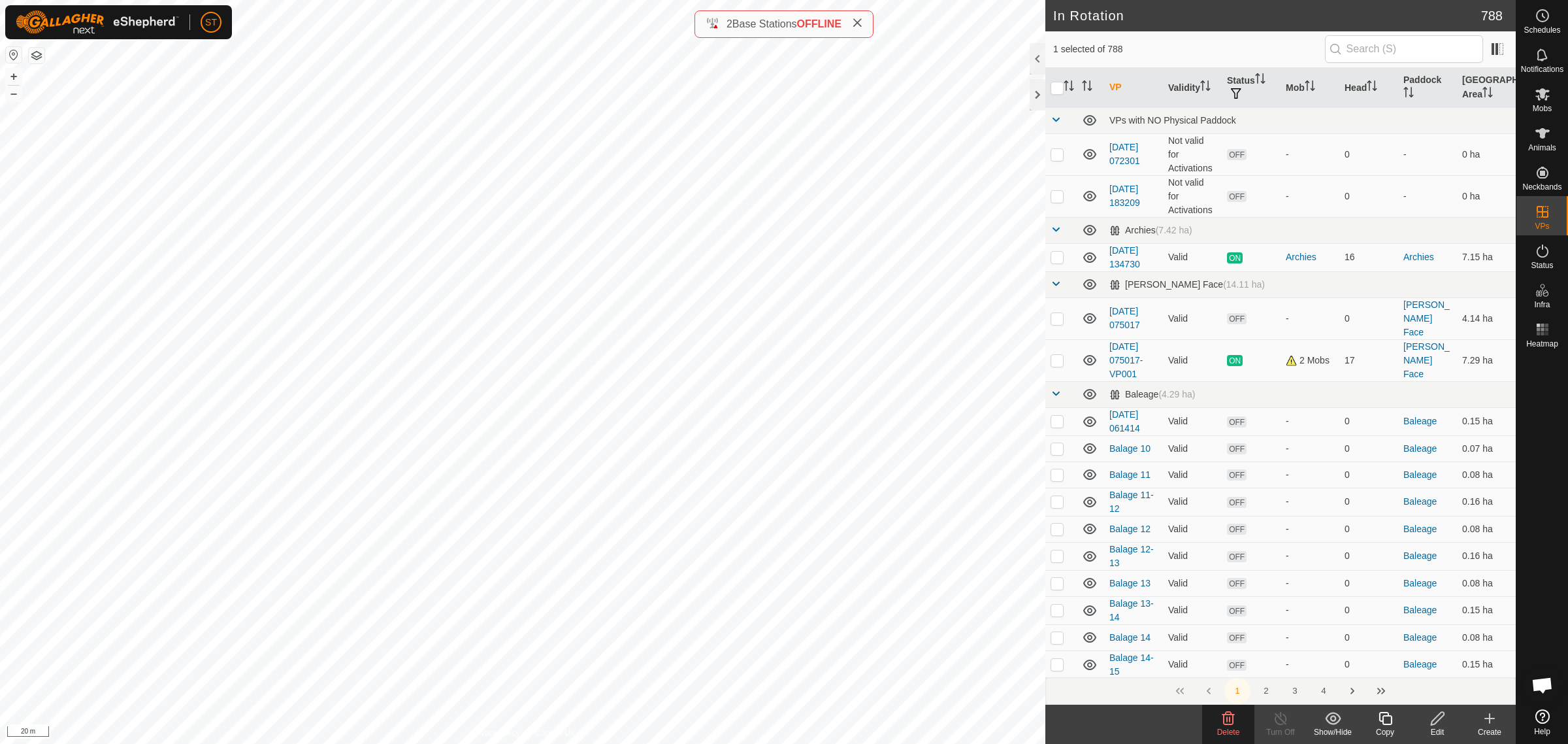
click at [1224, 721] on icon at bounding box center [1229, 718] width 13 height 13
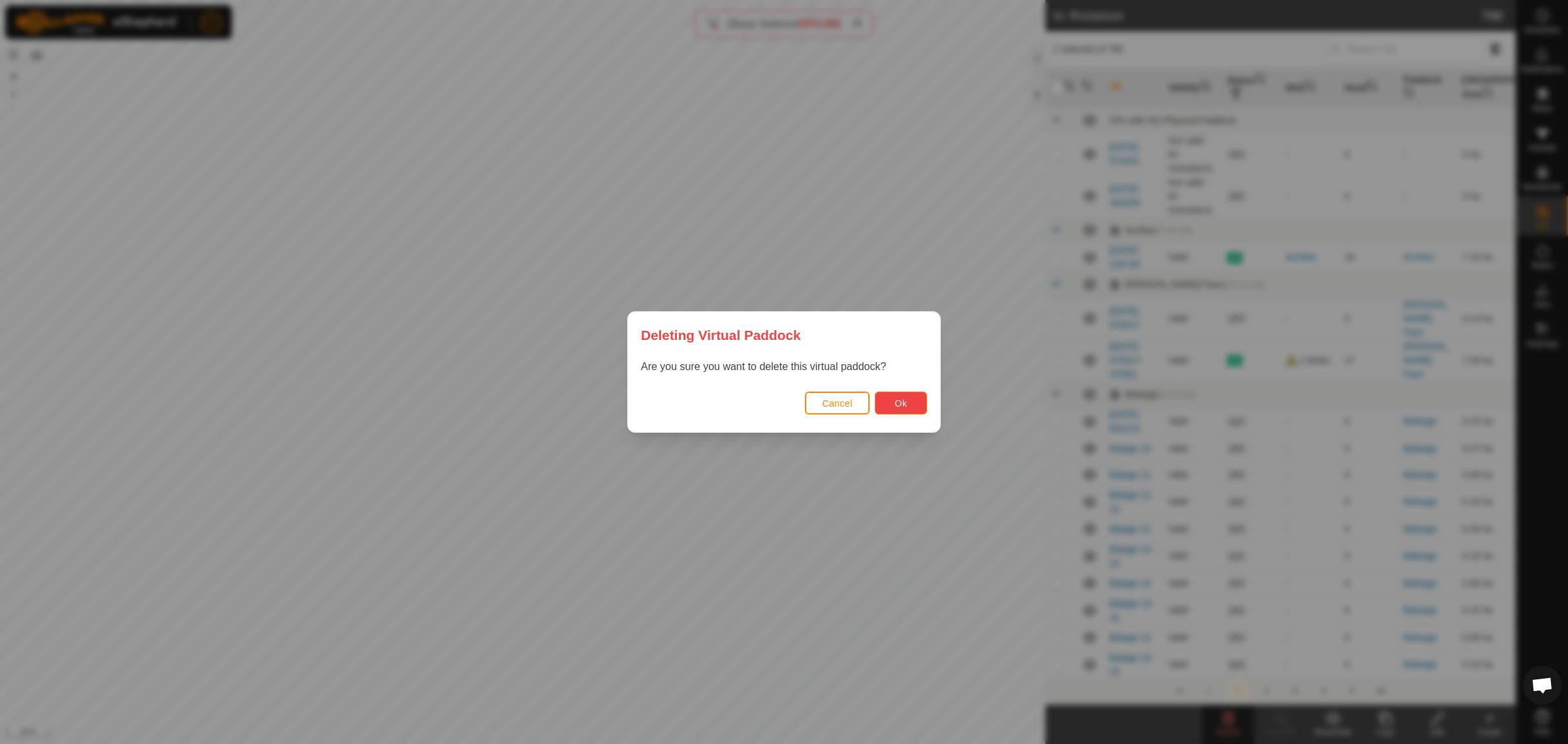
click at [918, 403] on button "Ok" at bounding box center [901, 403] width 52 height 23
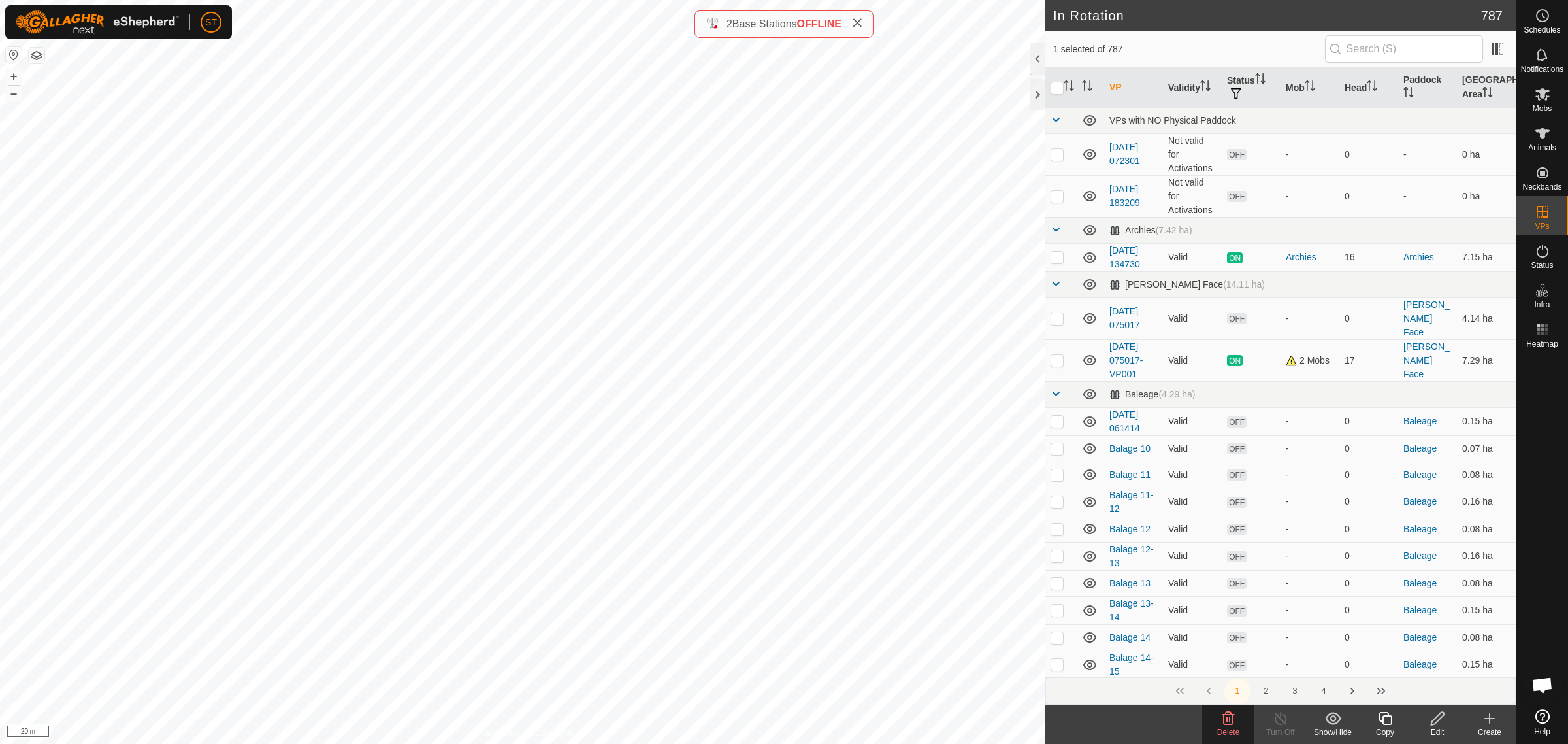
click at [1226, 721] on icon at bounding box center [1228, 718] width 15 height 15
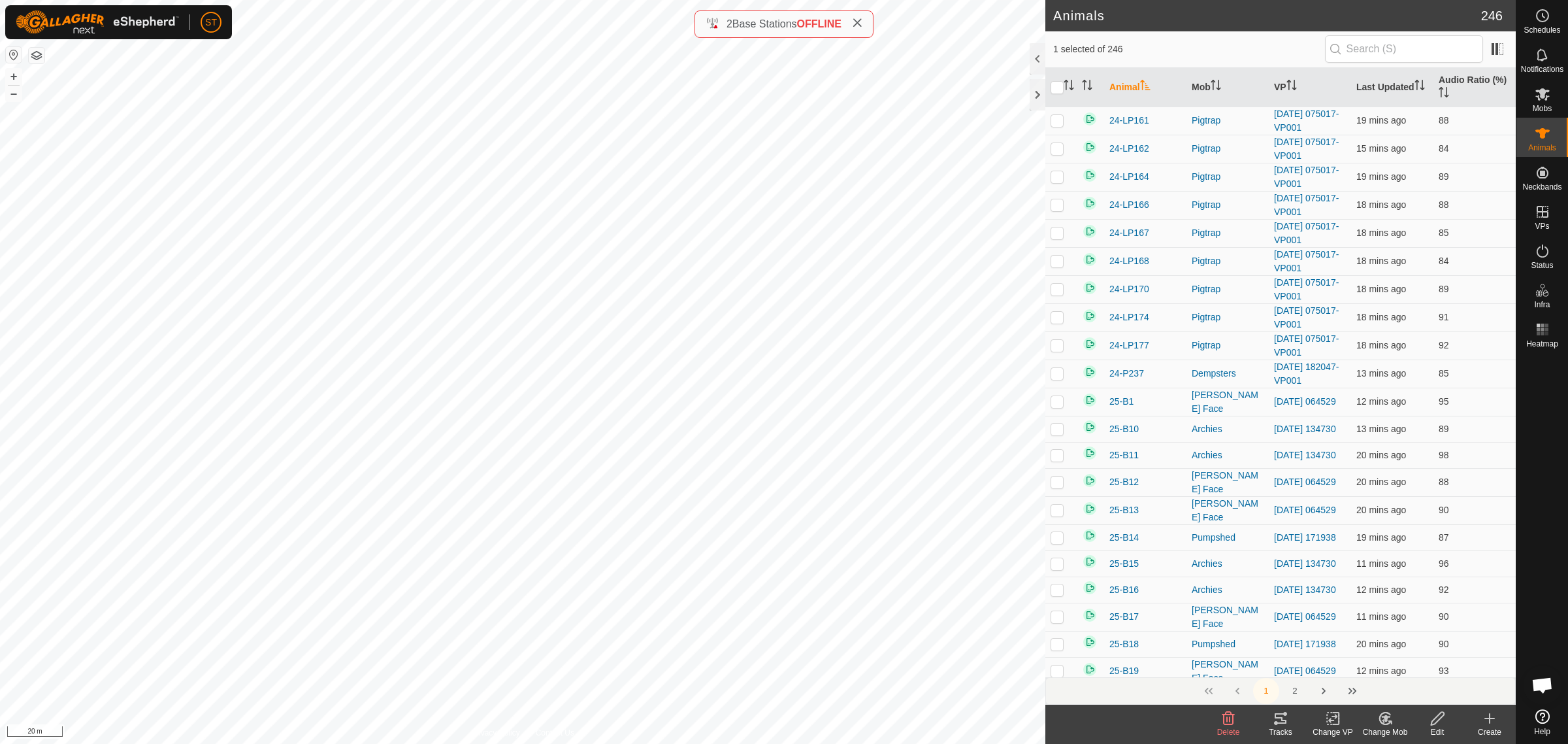
click at [1327, 722] on rect at bounding box center [1333, 718] width 12 height 12
click at [1349, 664] on link "Choose VP..." at bounding box center [1372, 662] width 129 height 26
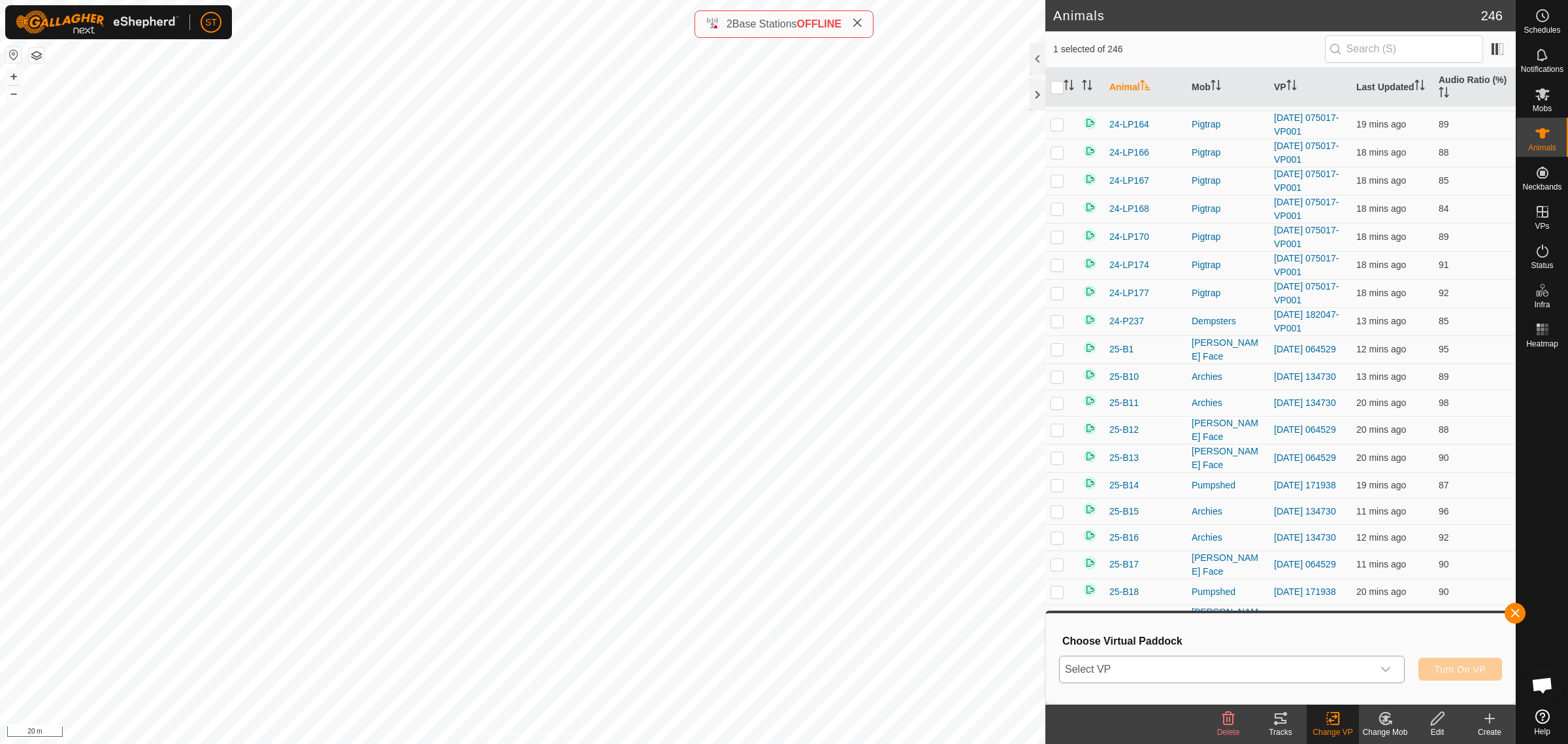
scroll to position [82, 0]
click at [1389, 669] on icon "dropdown trigger" at bounding box center [1385, 669] width 11 height 11
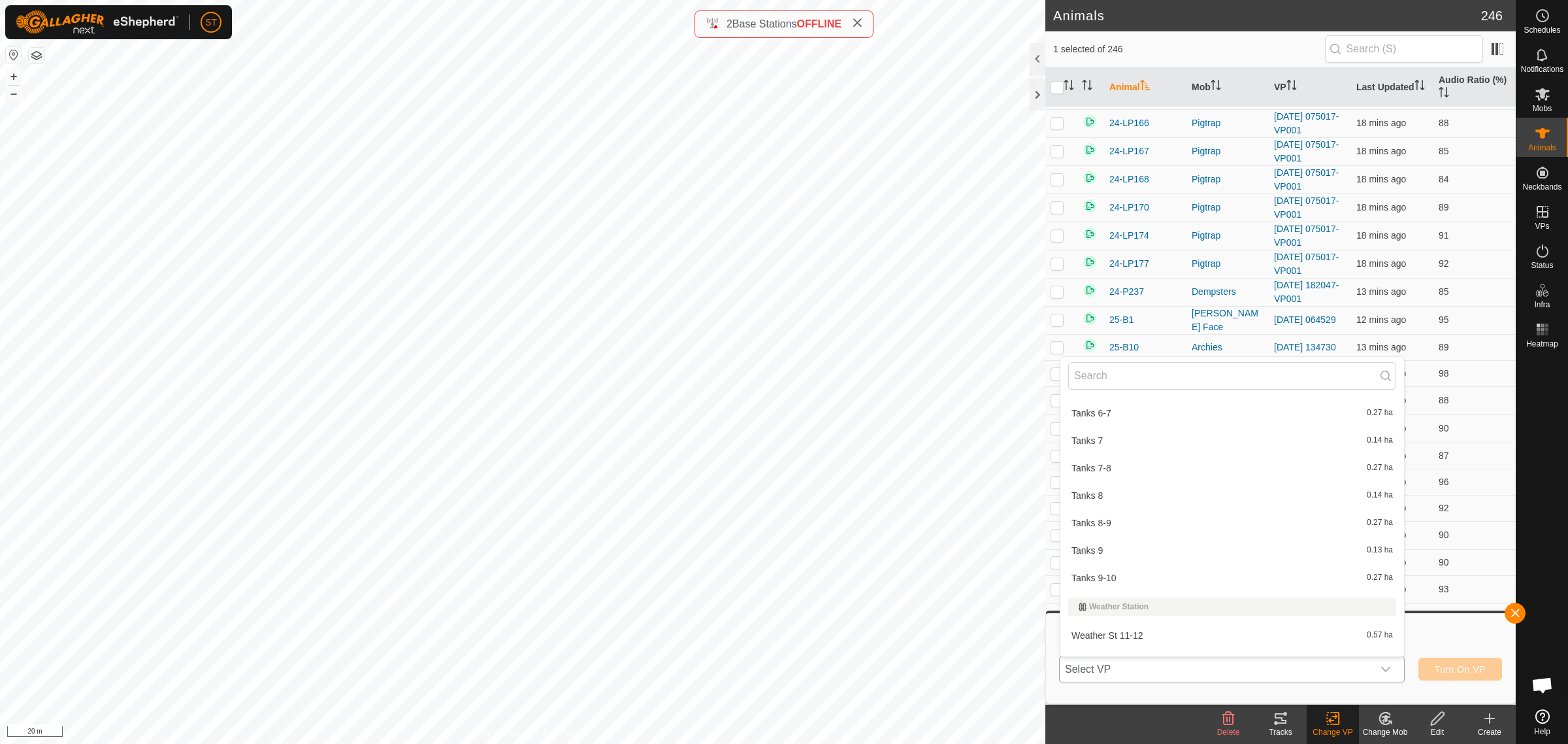
scroll to position [22023, 0]
click at [1130, 645] on li "2025-10-08 171938 1.28 ha" at bounding box center [1232, 658] width 344 height 26
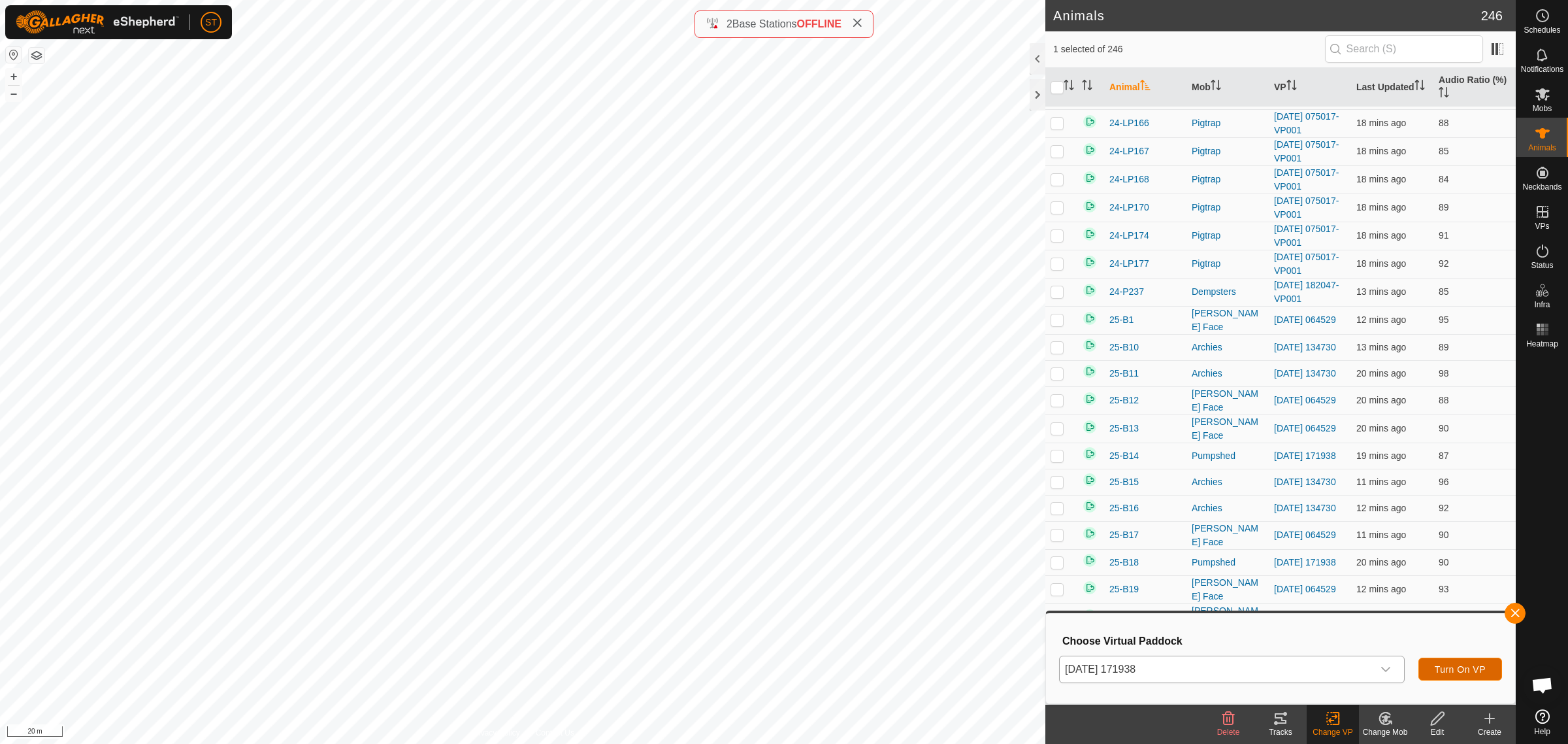
click at [1441, 667] on span "Turn On VP" at bounding box center [1460, 669] width 51 height 11
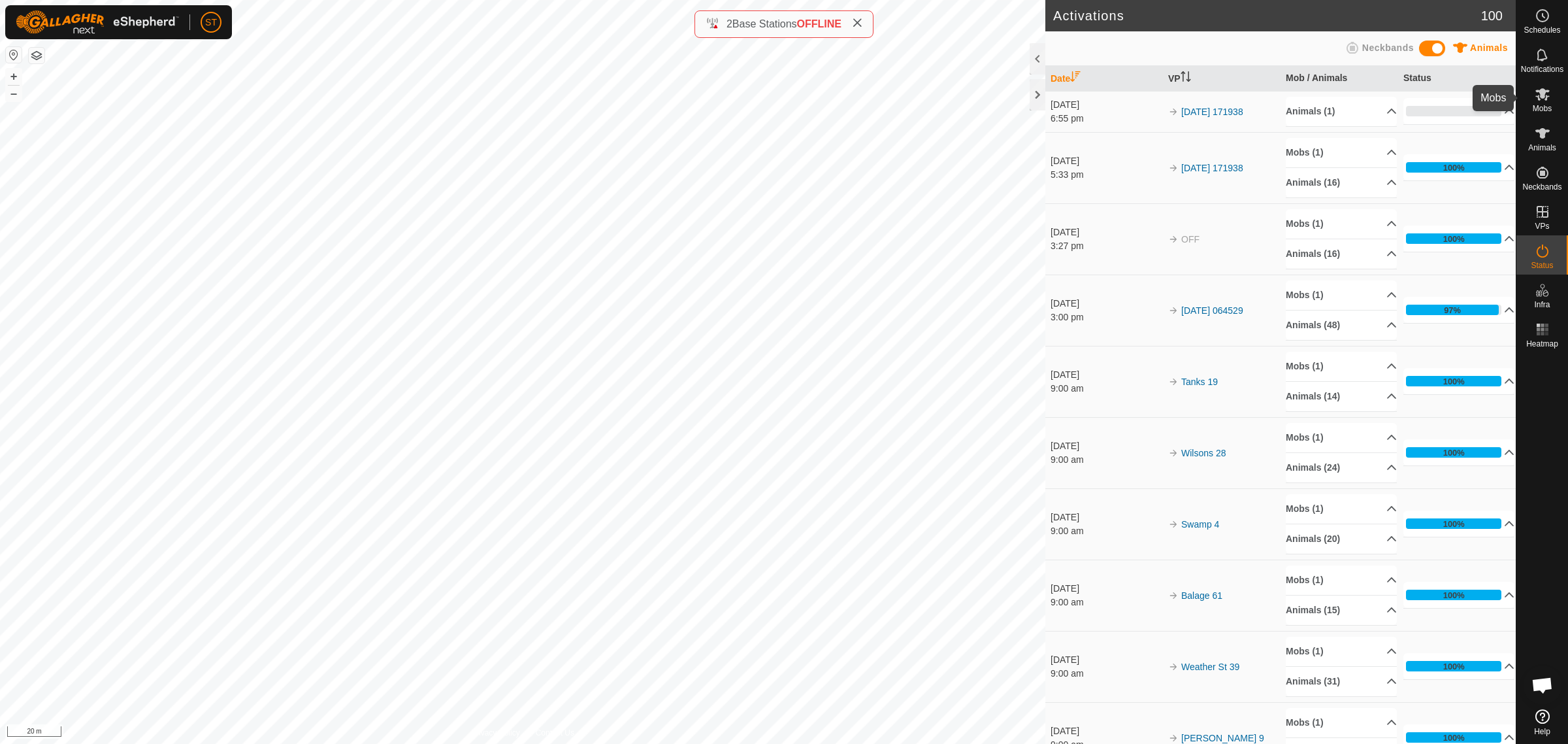
click at [1541, 98] on icon at bounding box center [1542, 94] width 14 height 13
